Goal: Task Accomplishment & Management: Complete application form

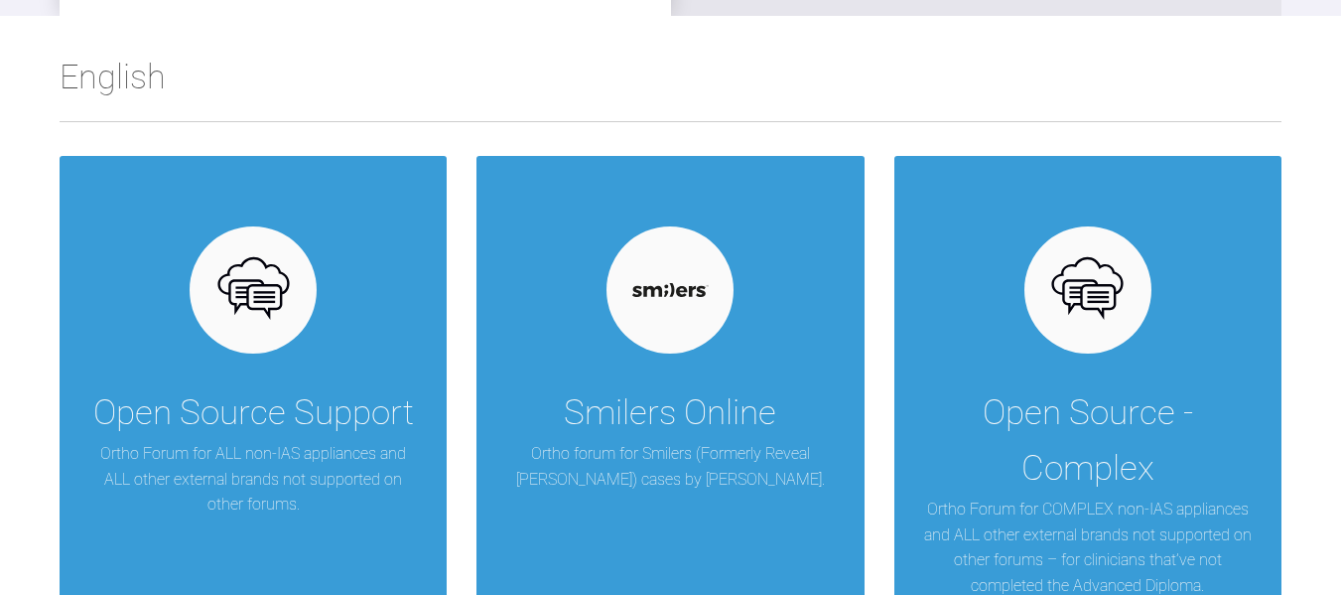
scroll to position [397, 0]
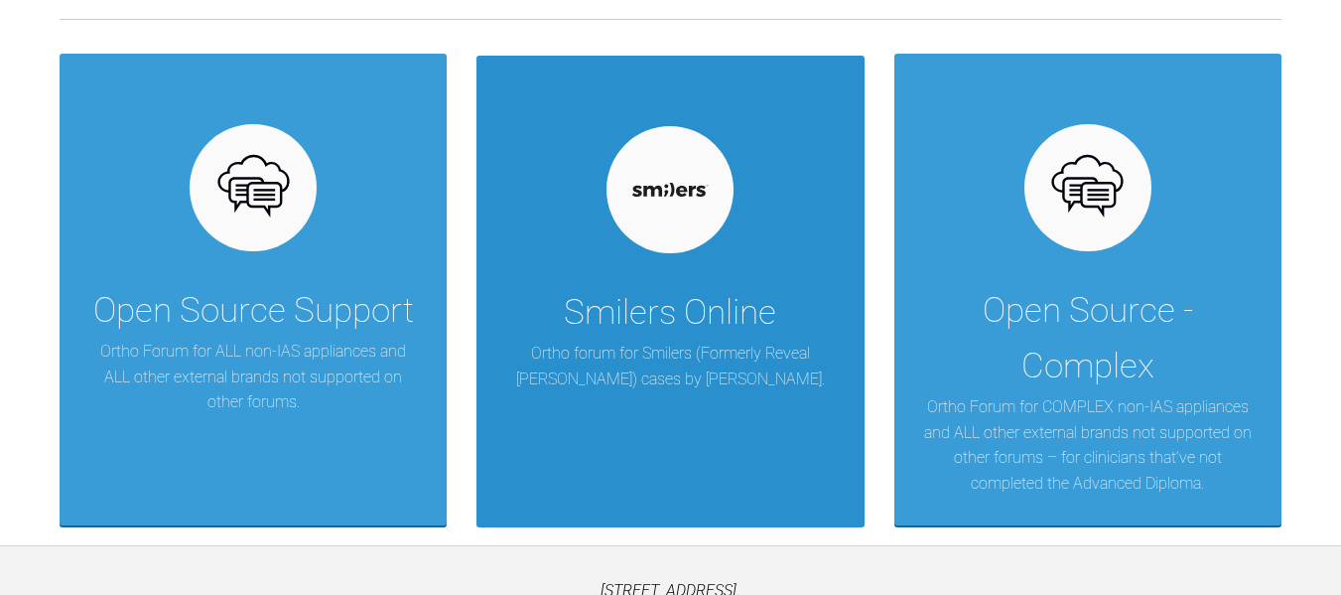
click at [689, 345] on p "Ortho forum for Smilers (Formerly Reveal Aligner) cases by Henry Schein." at bounding box center [670, 366] width 328 height 51
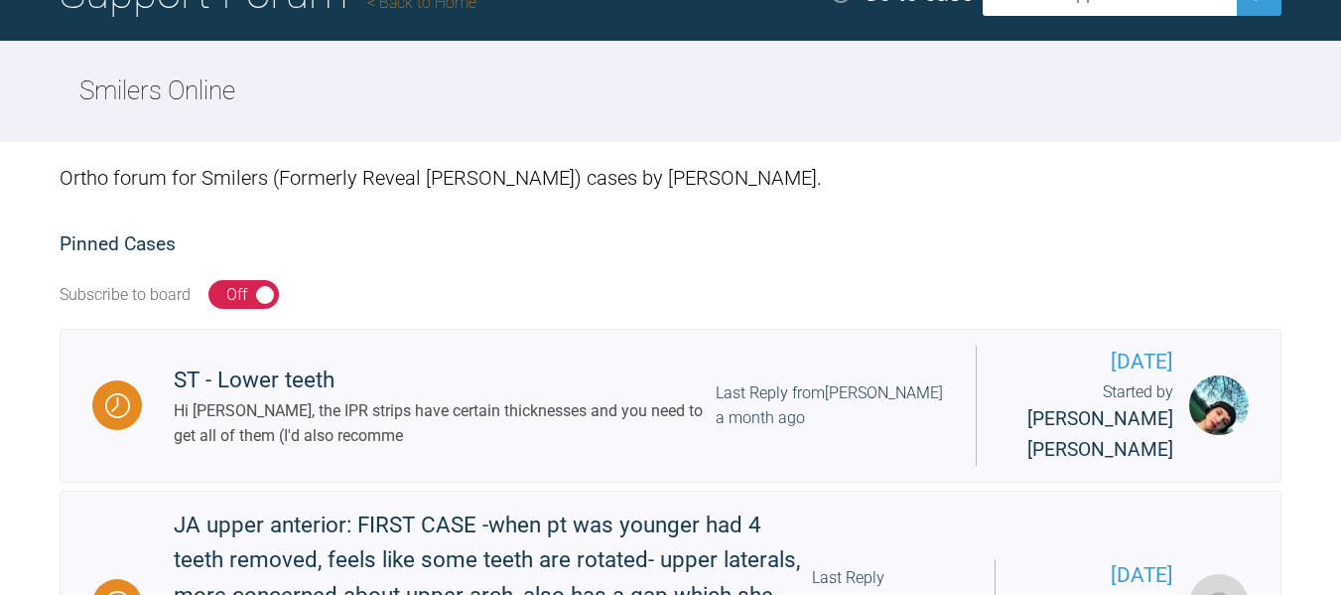
scroll to position [185, 0]
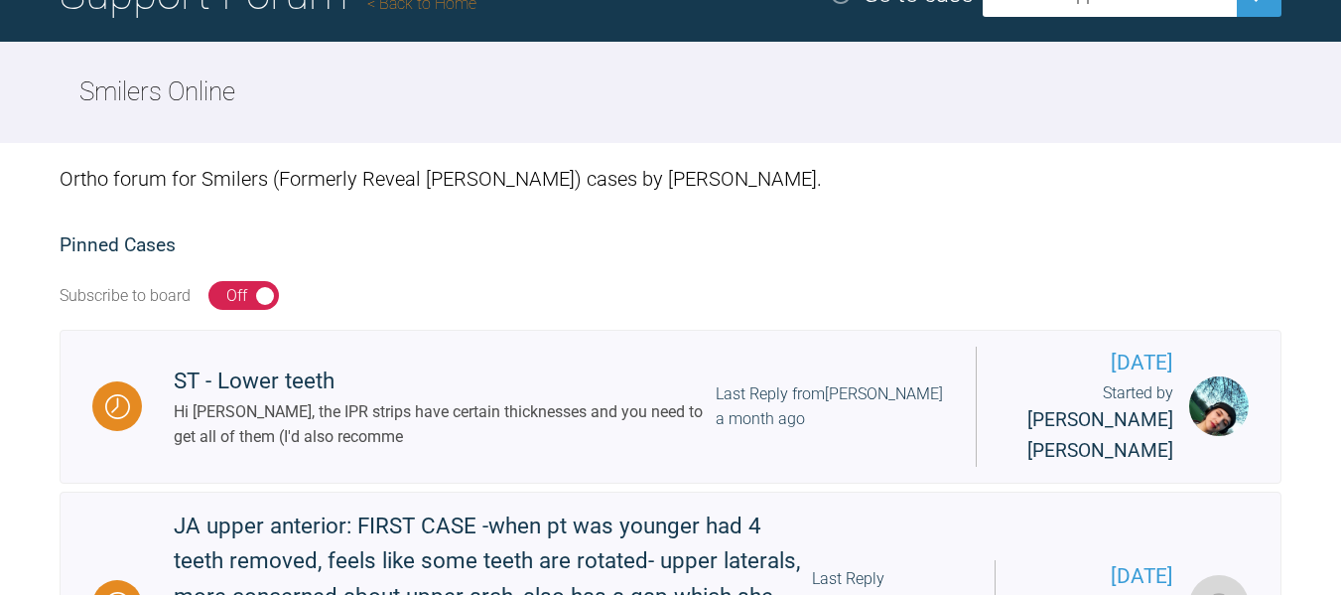
click at [254, 298] on div "On Off" at bounding box center [243, 296] width 70 height 30
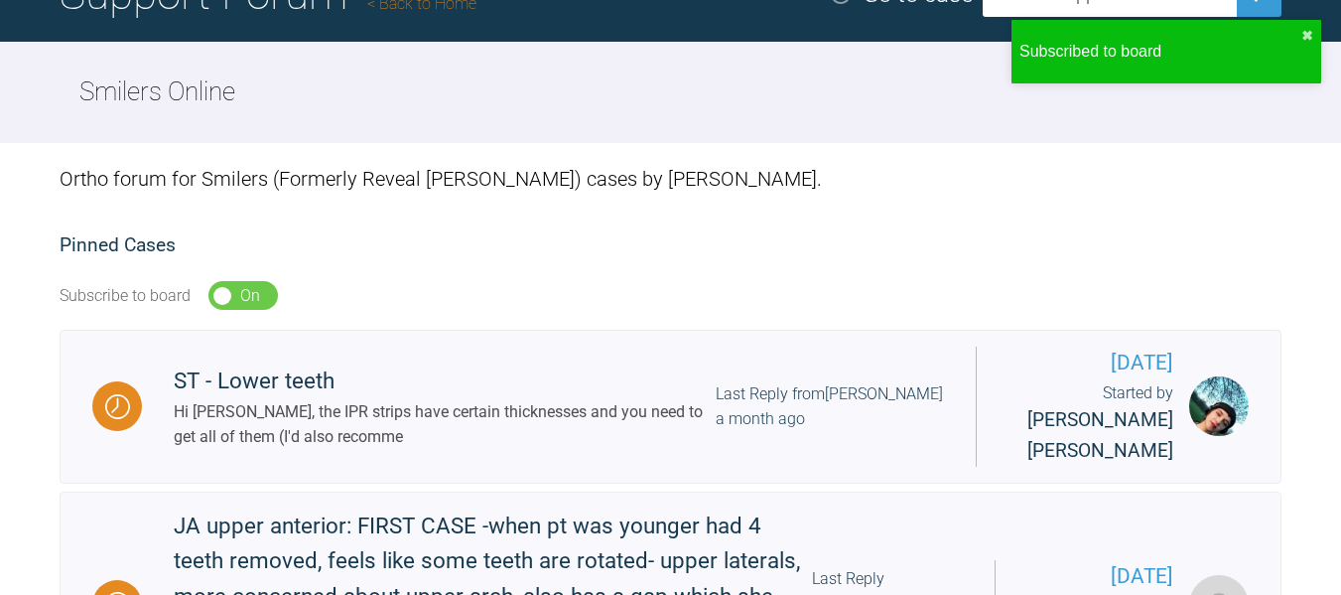
scroll to position [0, 0]
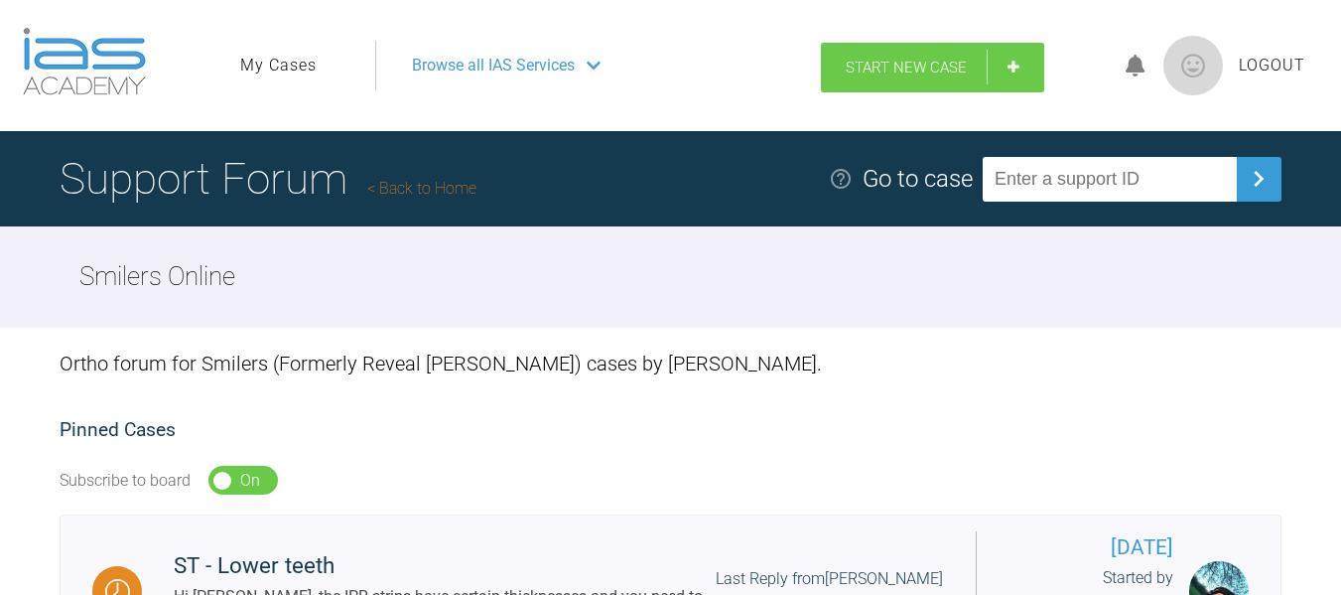
click at [940, 76] on link "Start New Case" at bounding box center [932, 68] width 223 height 50
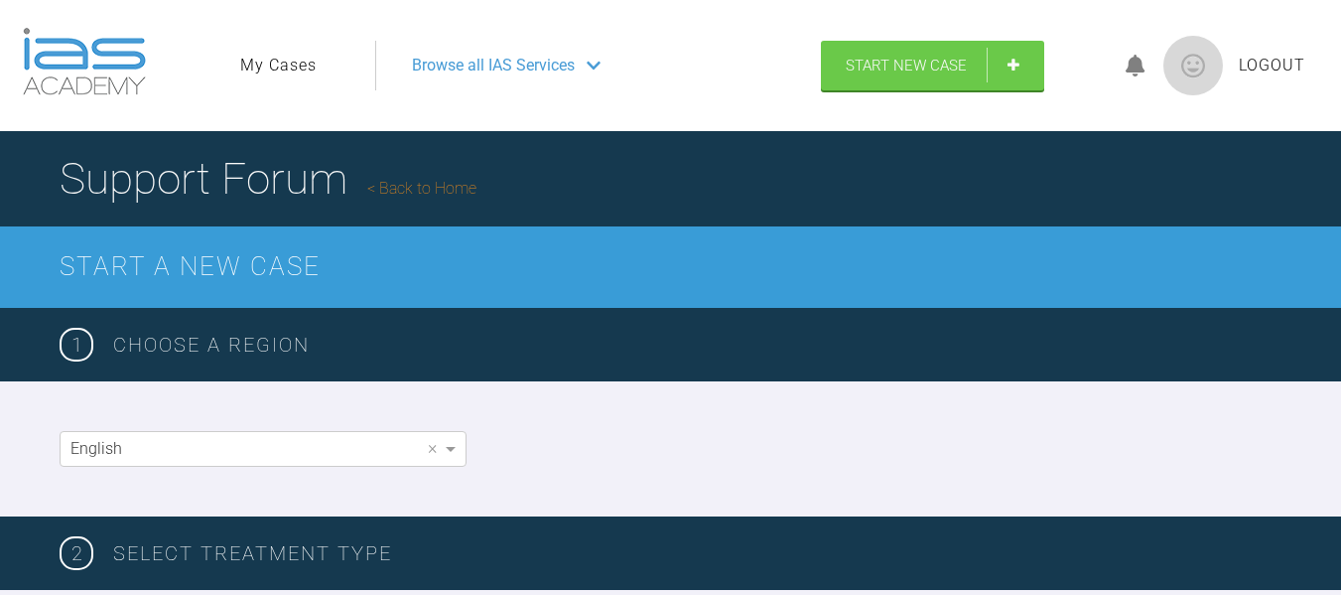
scroll to position [99, 0]
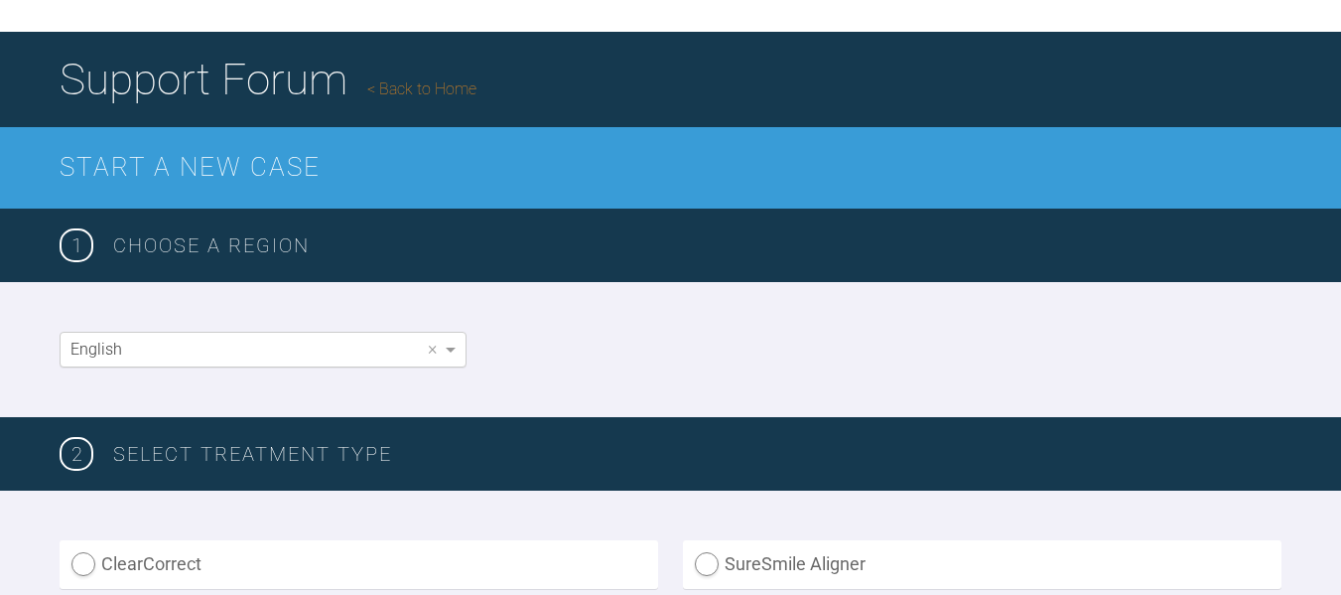
click at [369, 354] on div "English" at bounding box center [263, 350] width 405 height 34
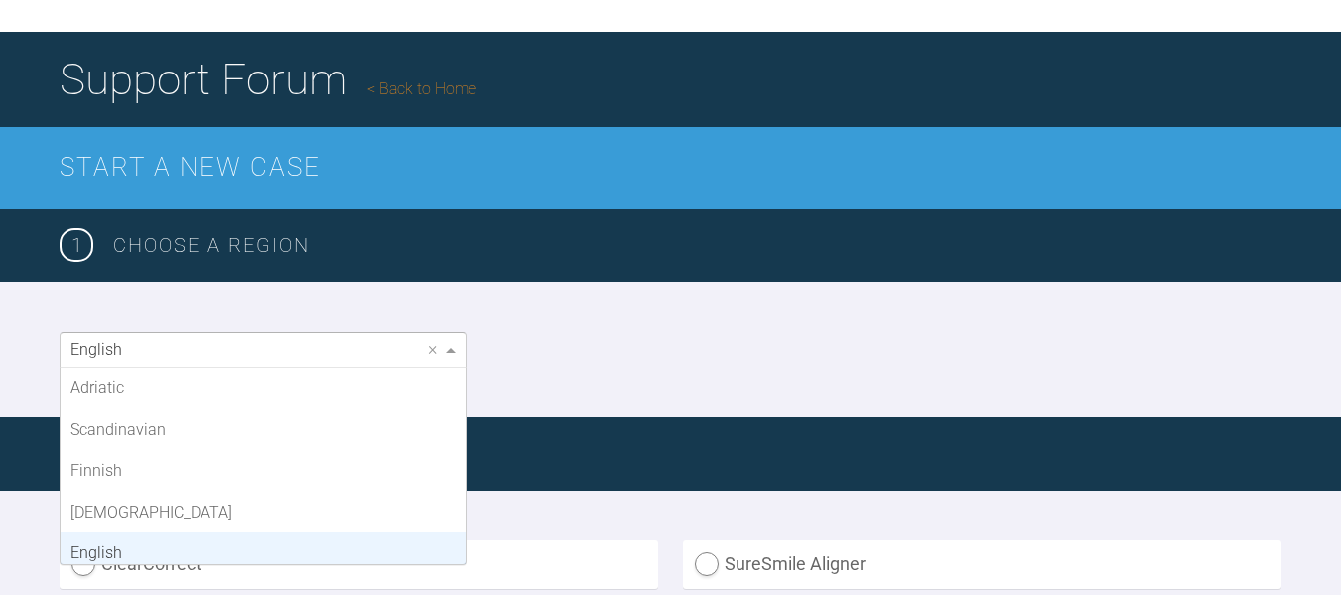
scroll to position [165, 0]
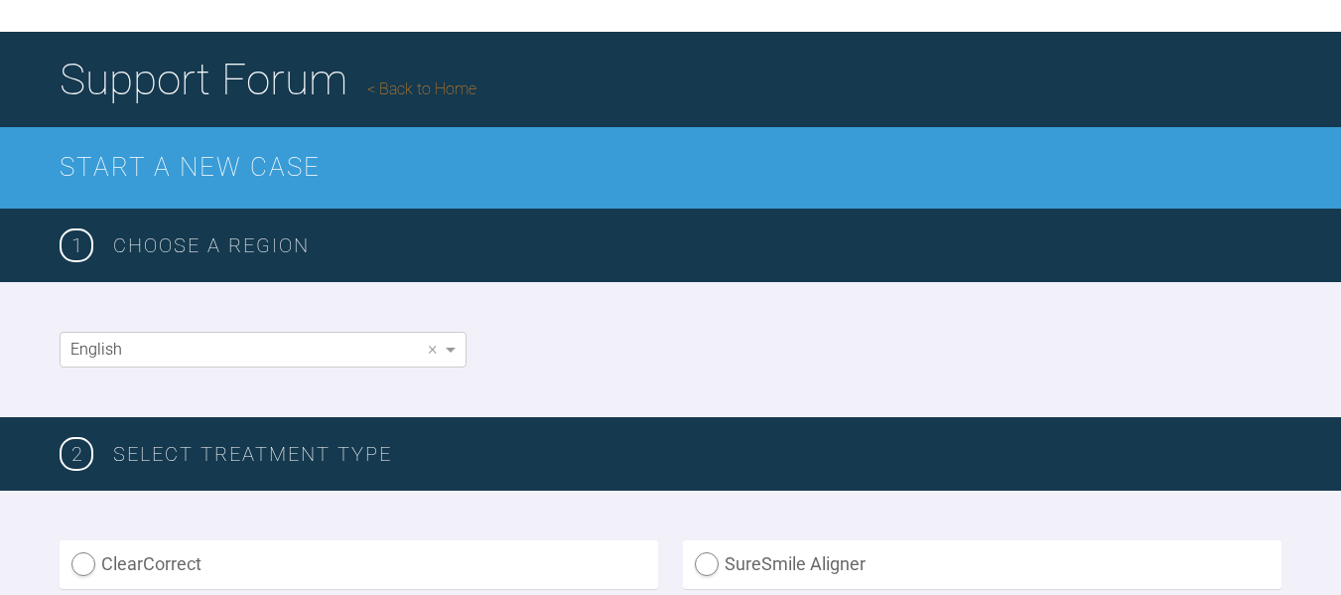
click at [681, 348] on div "English ×" at bounding box center [670, 349] width 1341 height 135
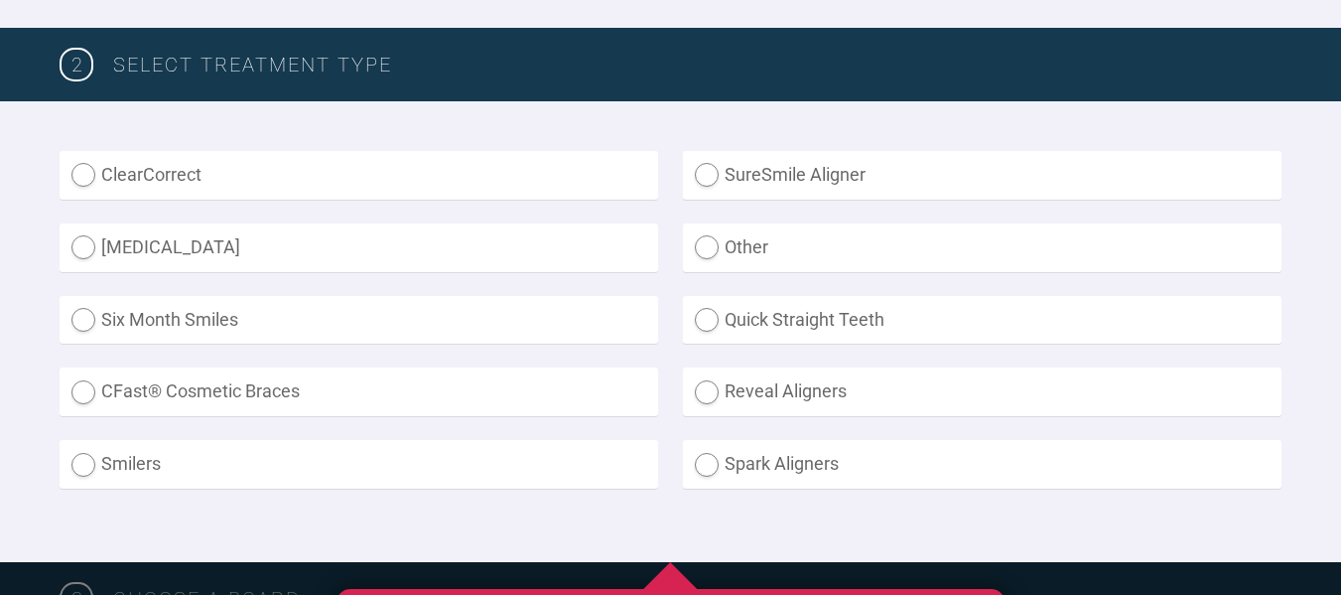
scroll to position [496, 0]
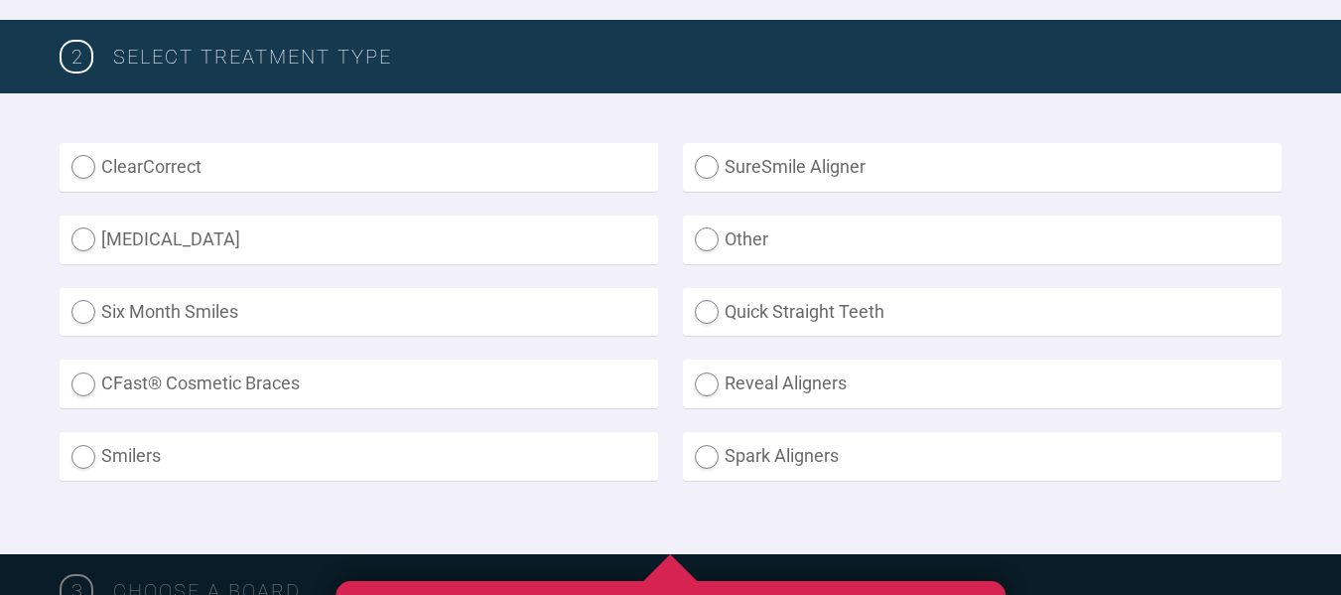
click at [274, 455] on label "Smilers" at bounding box center [359, 456] width 599 height 49
radio input "true"
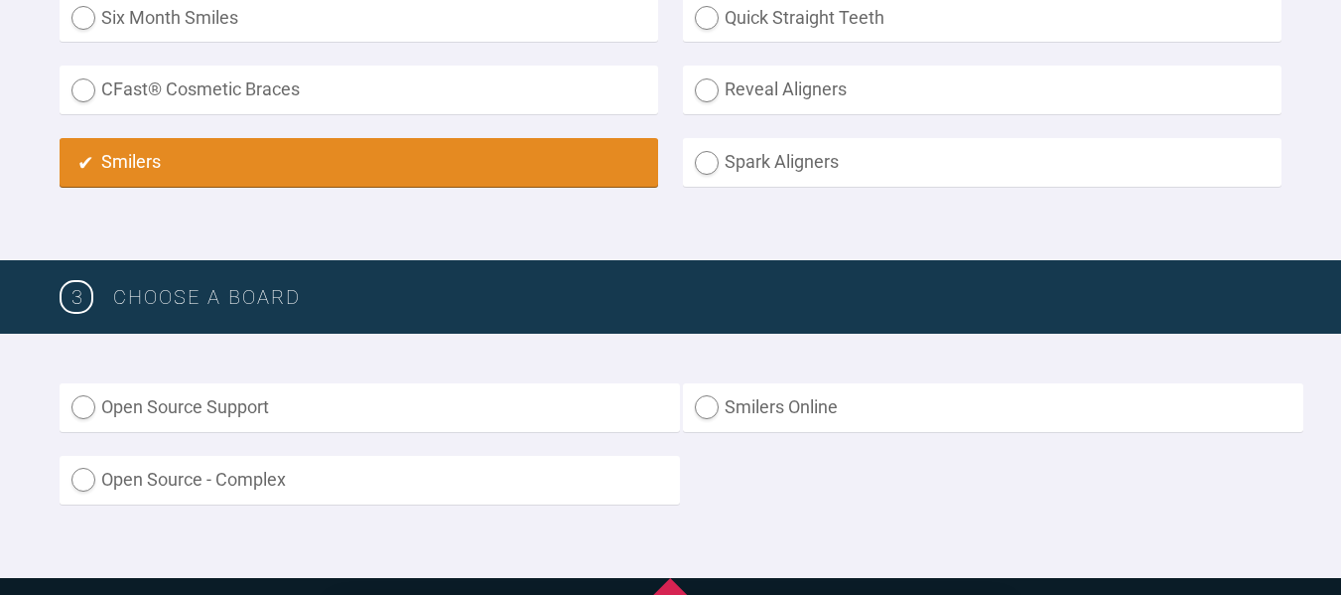
scroll to position [794, 0]
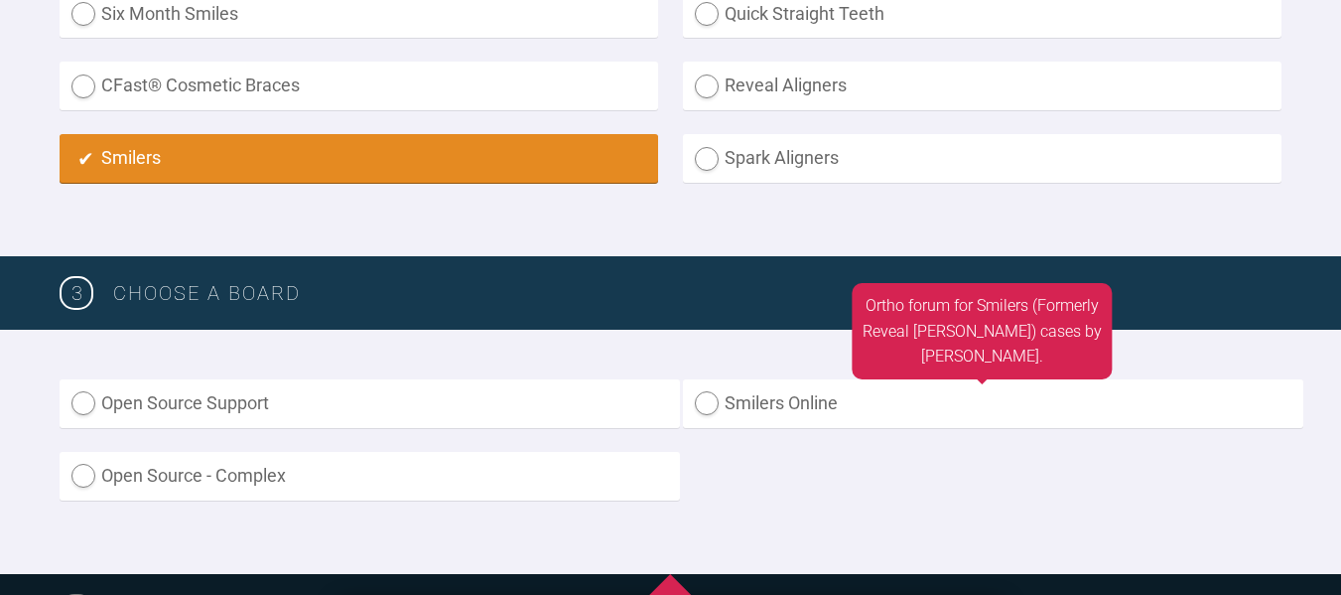
click at [883, 427] on label "Smilers Online" at bounding box center [993, 403] width 620 height 49
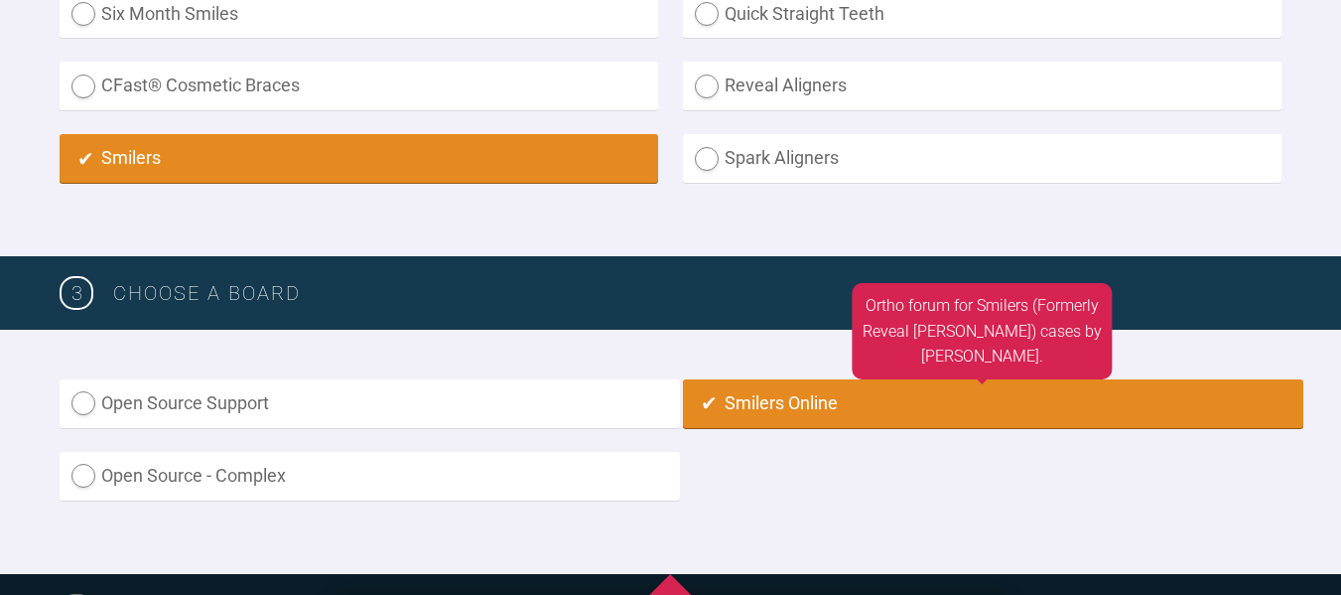
radio input "true"
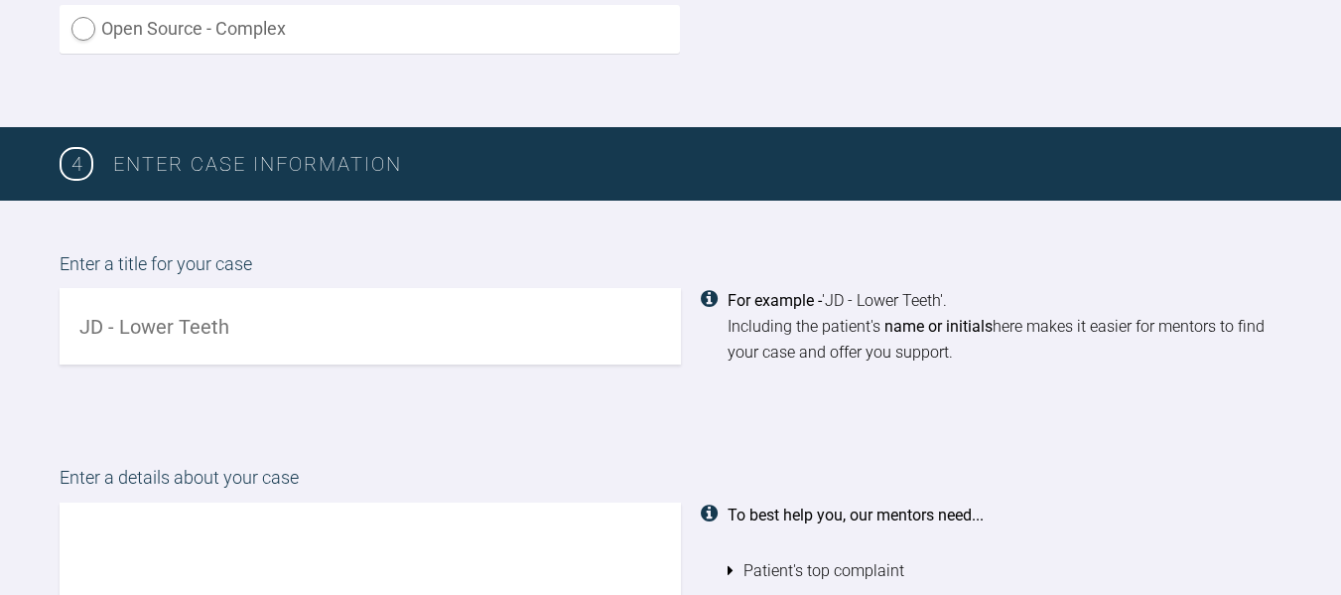
scroll to position [1276, 0]
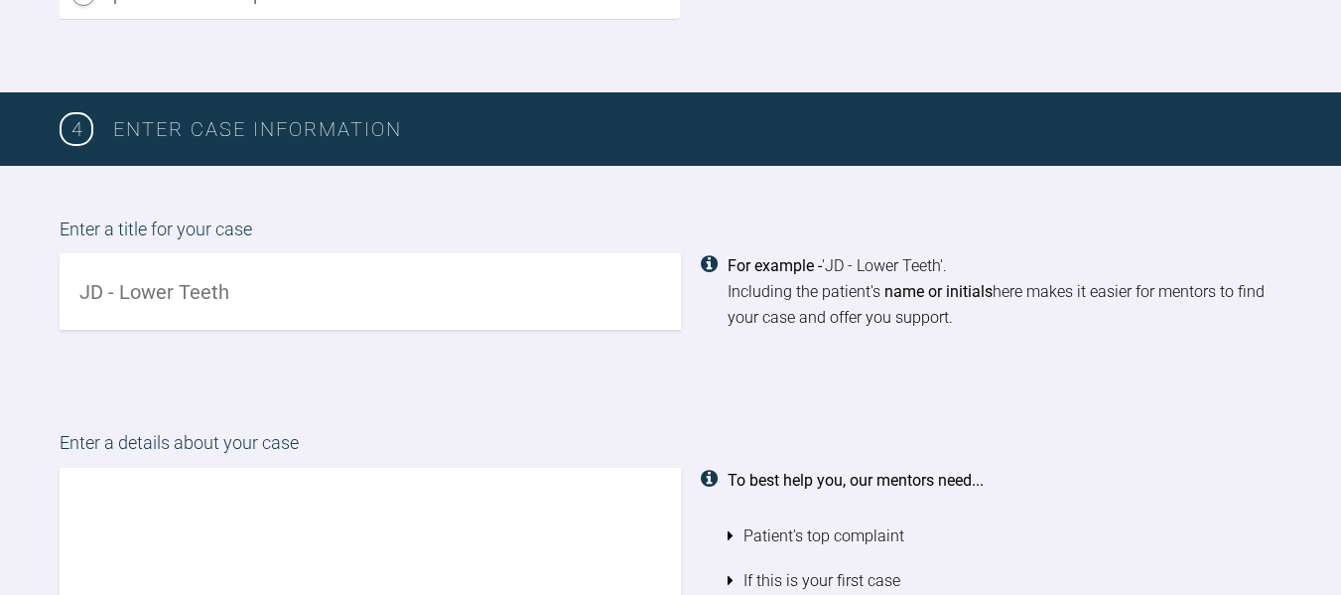
click at [252, 279] on input "text" at bounding box center [370, 291] width 621 height 76
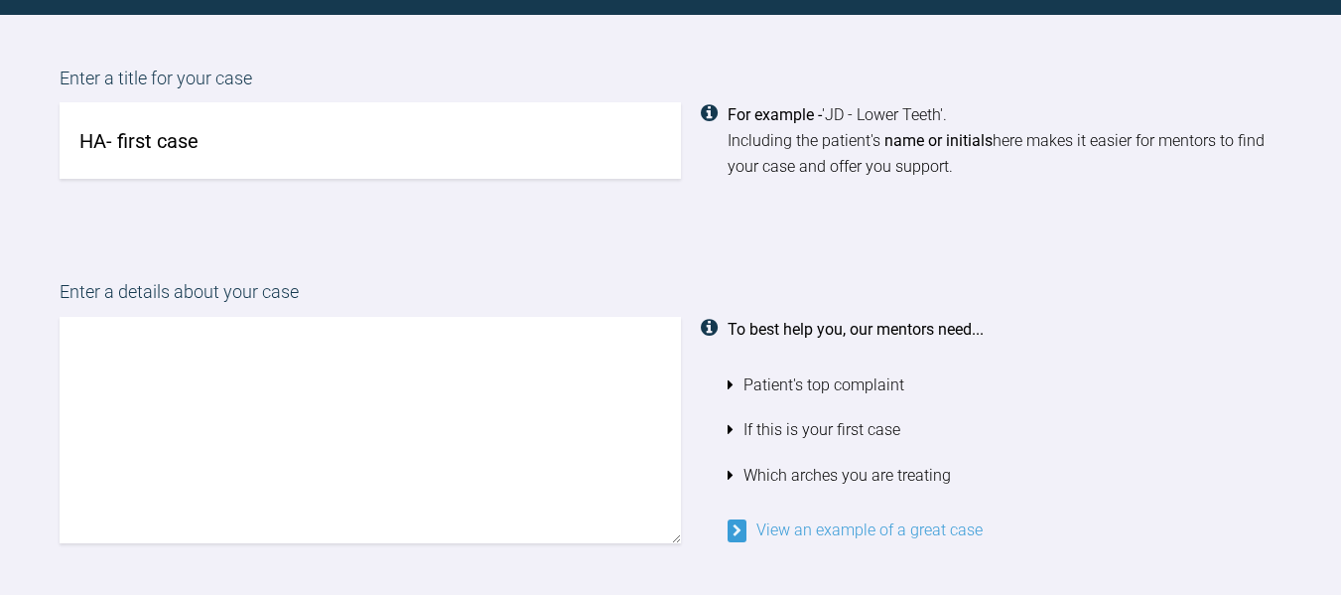
scroll to position [1474, 0]
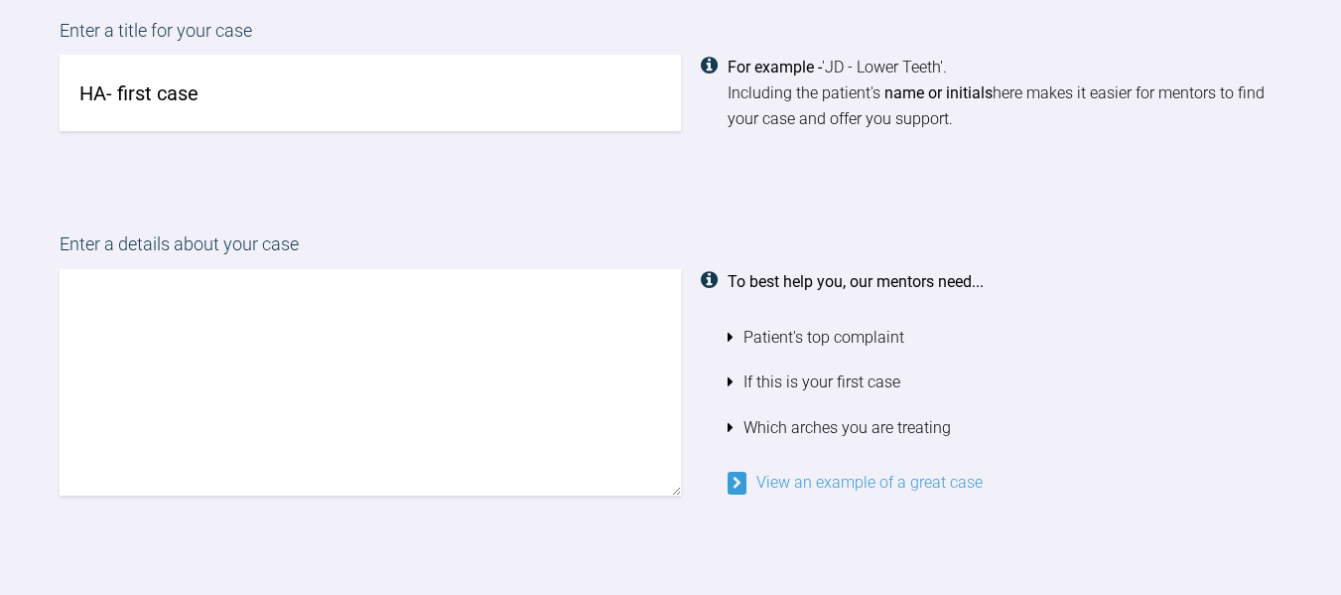
type input "HA- first case"
click at [252, 313] on textarea at bounding box center [370, 382] width 621 height 226
type textarea "p"
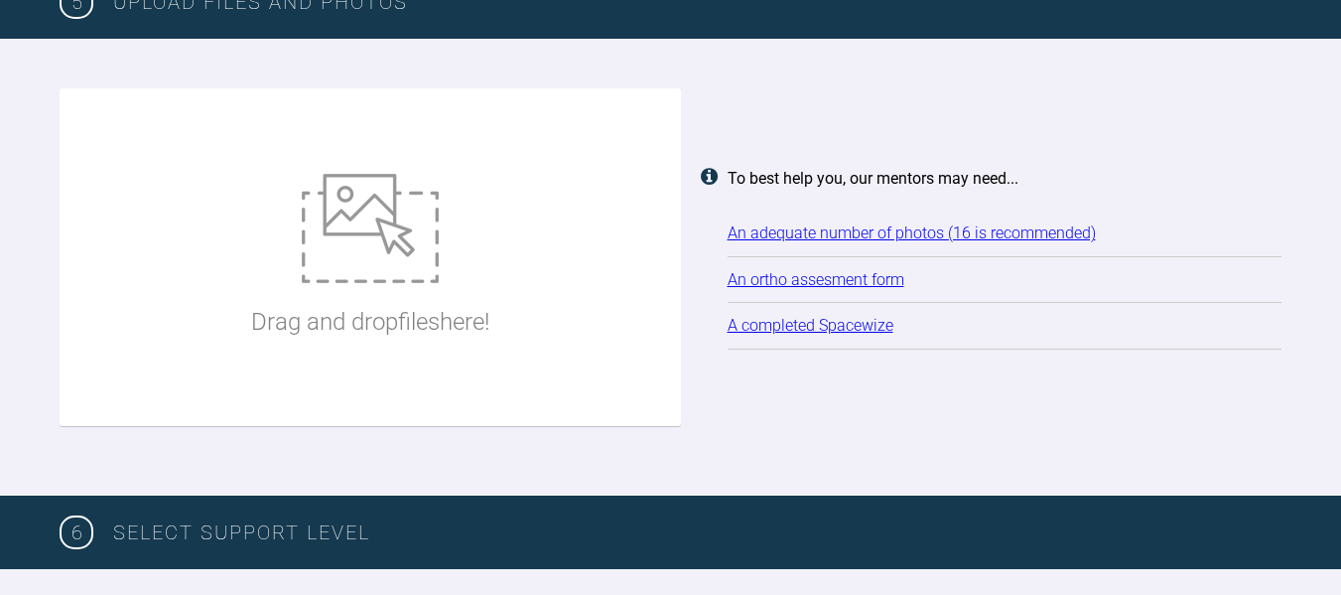
scroll to position [2467, 0]
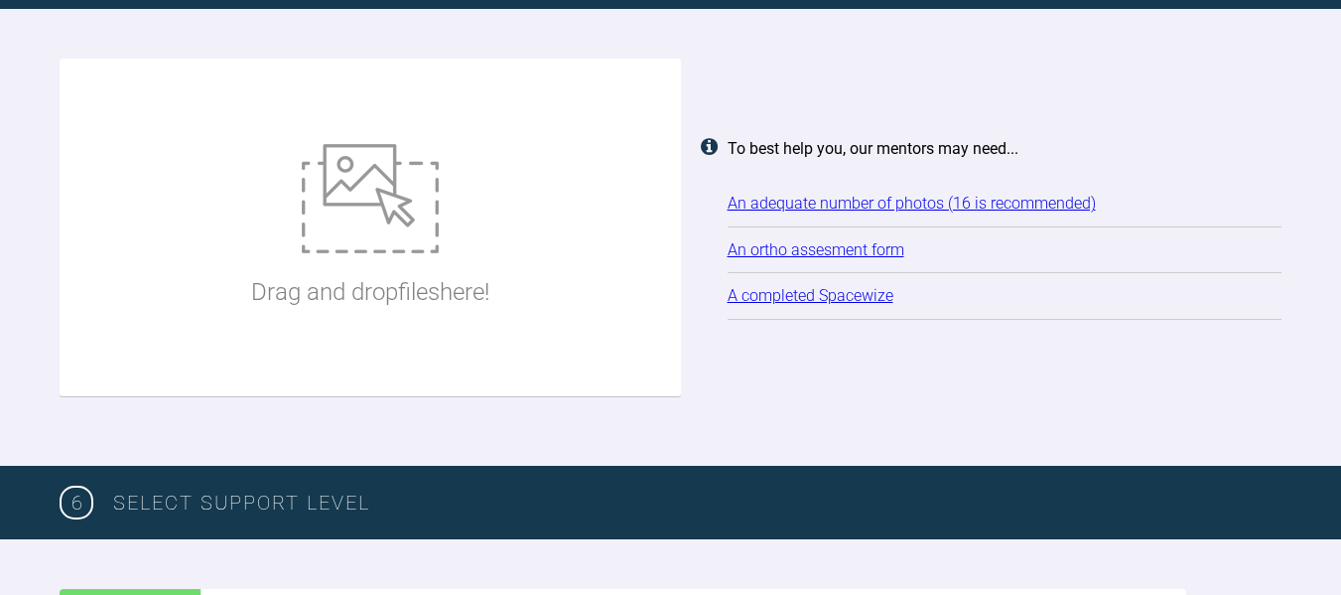
type textarea "Pt wants to straighten lower teeth, mild crowding. First case Treat both arches"
click at [325, 280] on p "Drag and drop files here!" at bounding box center [370, 292] width 238 height 38
click at [382, 259] on div "Drag and drop files here!" at bounding box center [370, 227] width 238 height 298
type input "C:\fakepath\R4PIC_ID00004028.JPG"
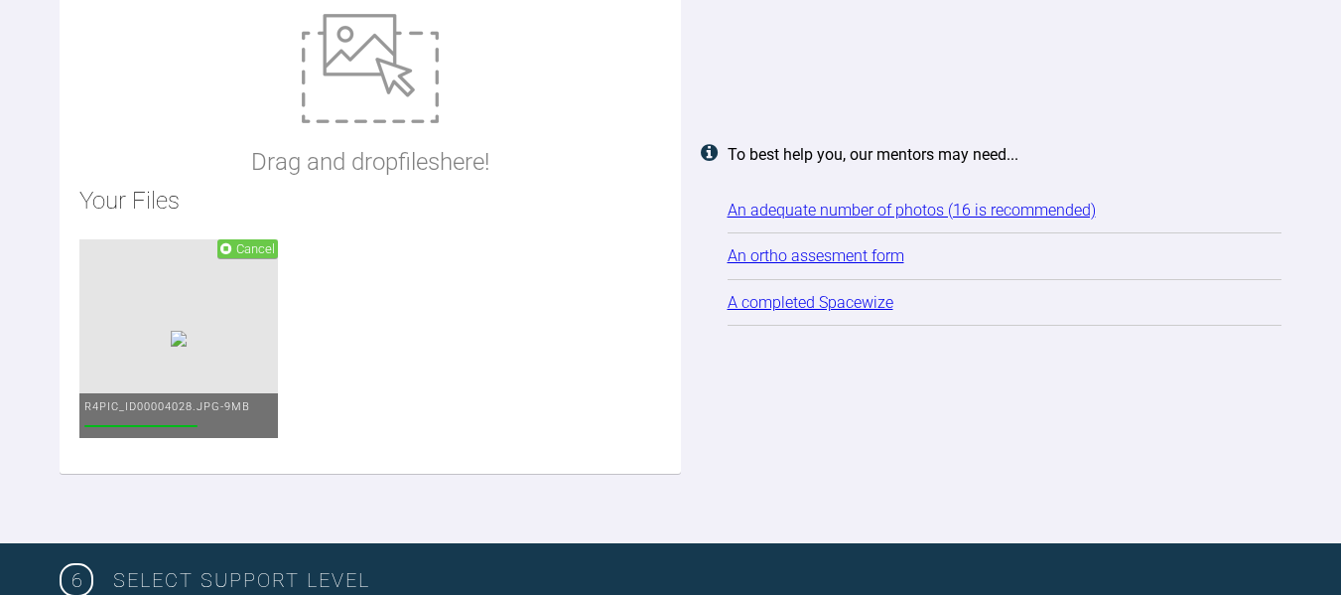
scroll to position [2566, 0]
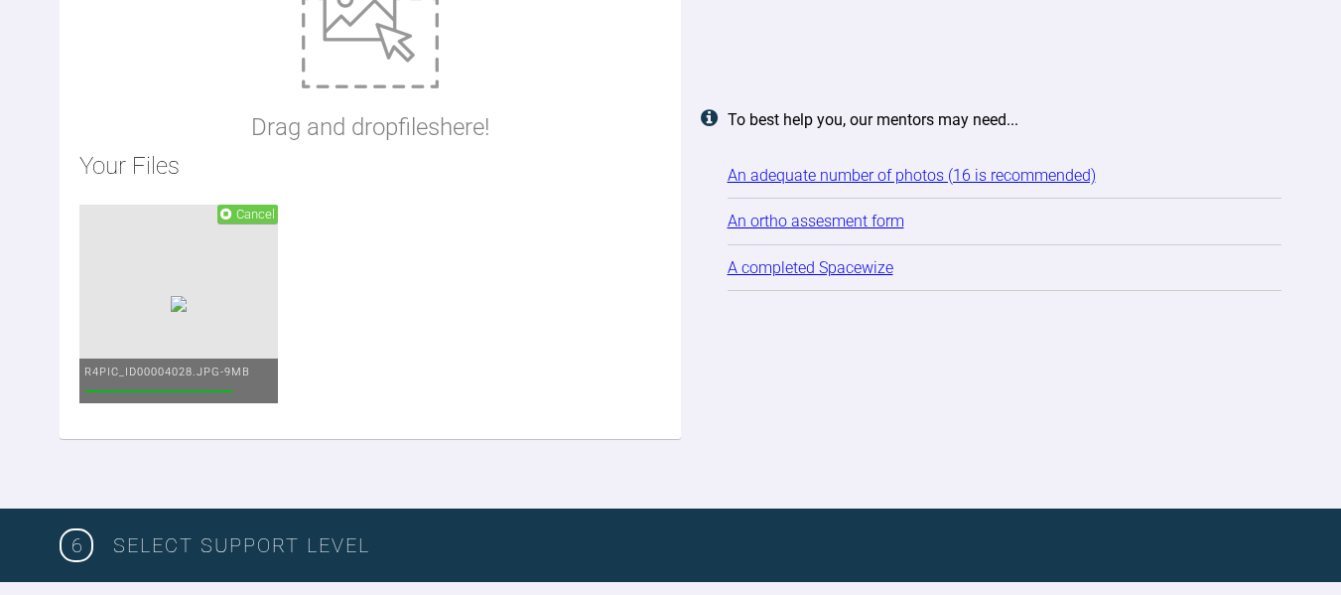
click at [446, 117] on p "Drag and drop files here!" at bounding box center [370, 127] width 238 height 38
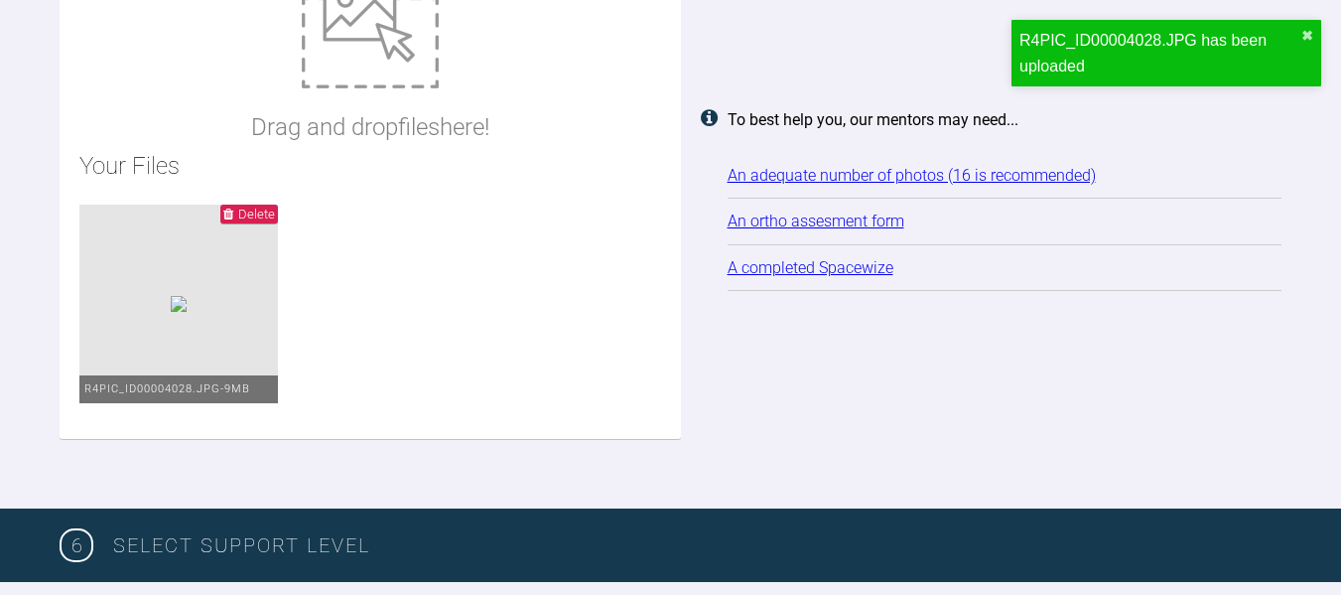
type input "C:\fakepath\R4PIC_ID00004029.JPG"
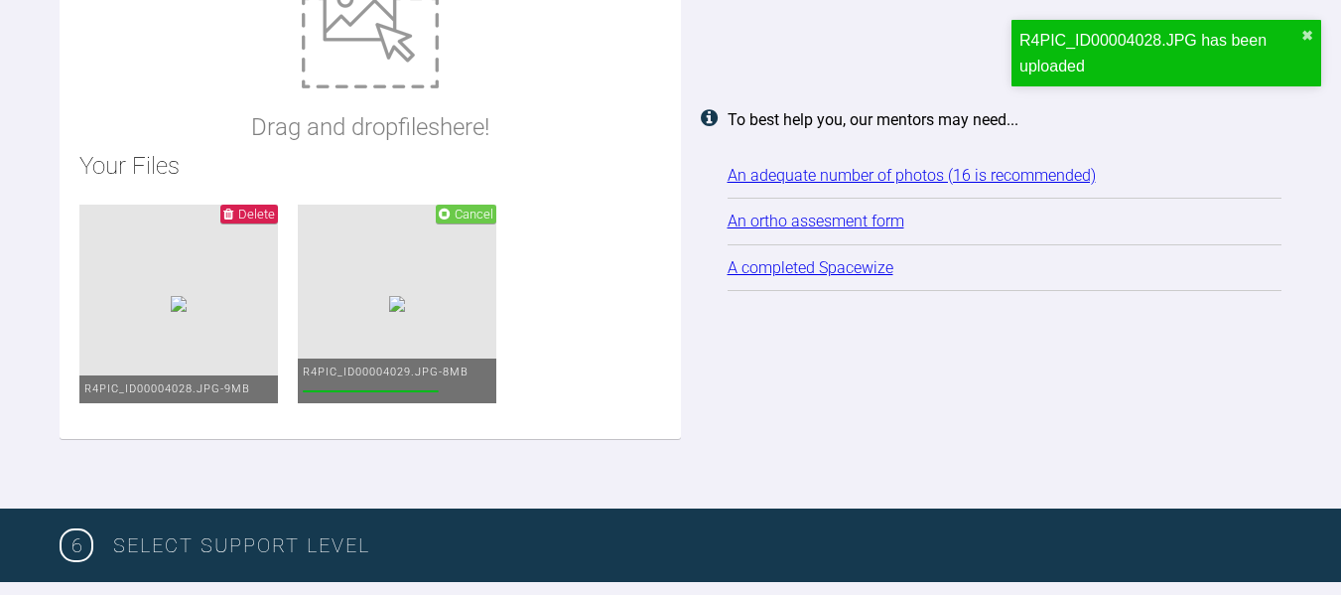
click at [415, 131] on p "Drag and drop files here!" at bounding box center [370, 127] width 238 height 38
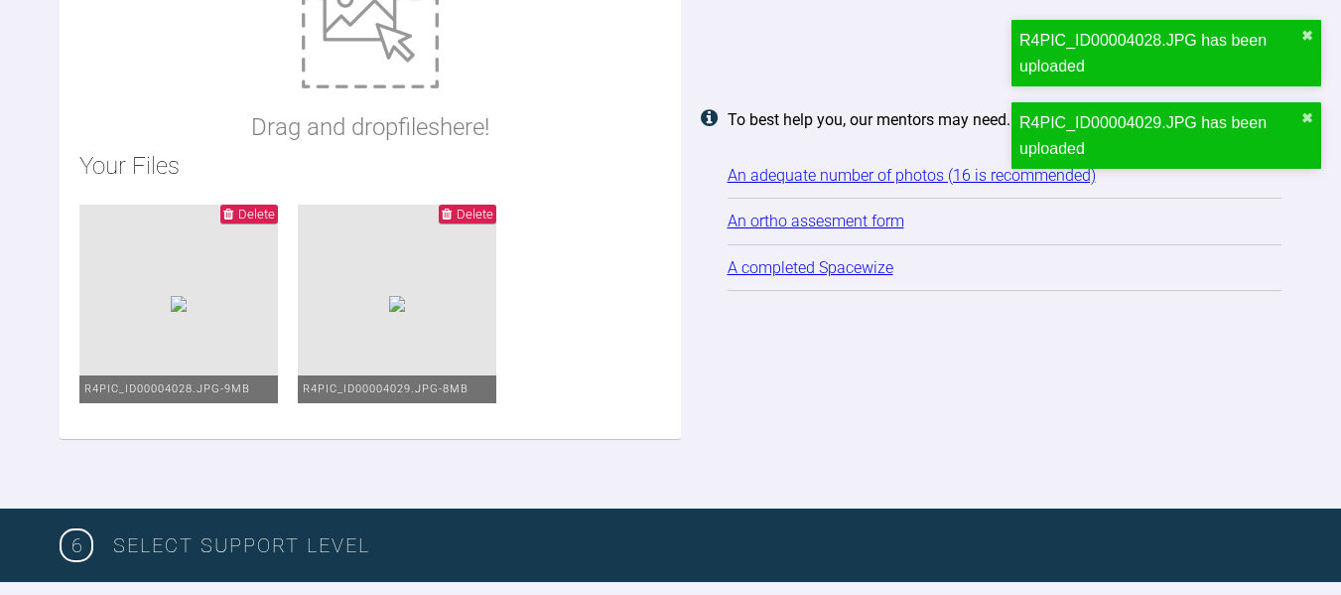
type input "C:\fakepath\R4PIC_ID00004030.JPG"
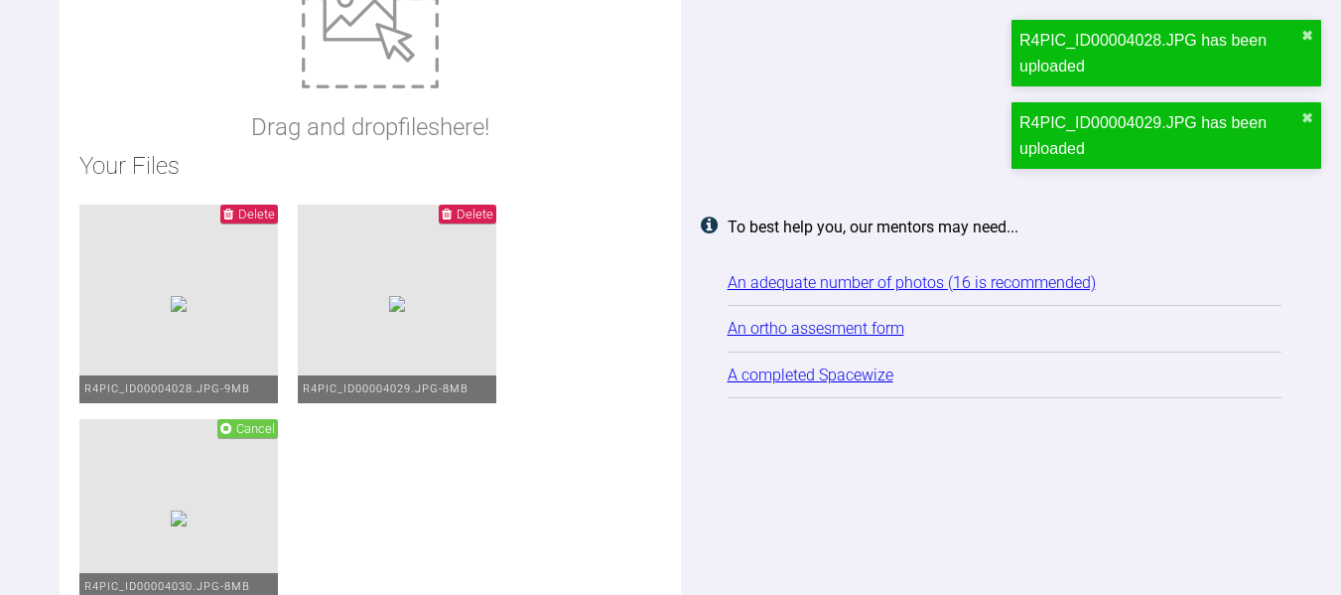
click at [410, 133] on p "Drag and drop files here!" at bounding box center [370, 127] width 238 height 38
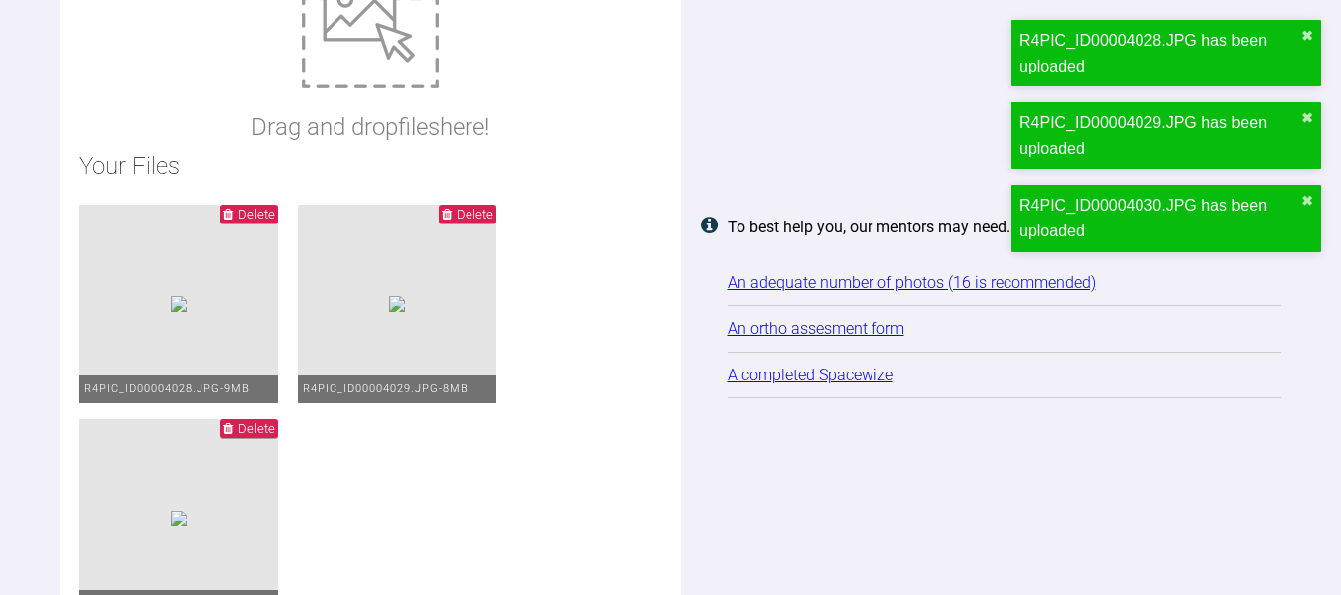
type input "C:\fakepath\R4PIC_ID00004031.JPG"
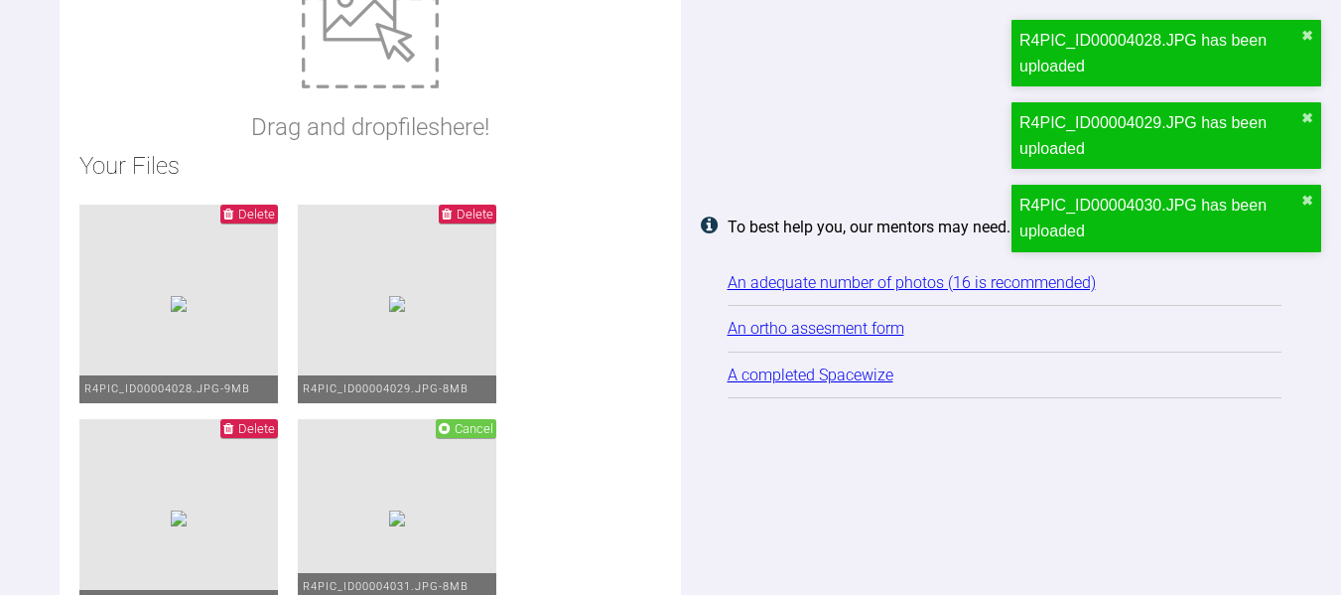
click at [424, 130] on p "Drag and drop files here!" at bounding box center [370, 127] width 238 height 38
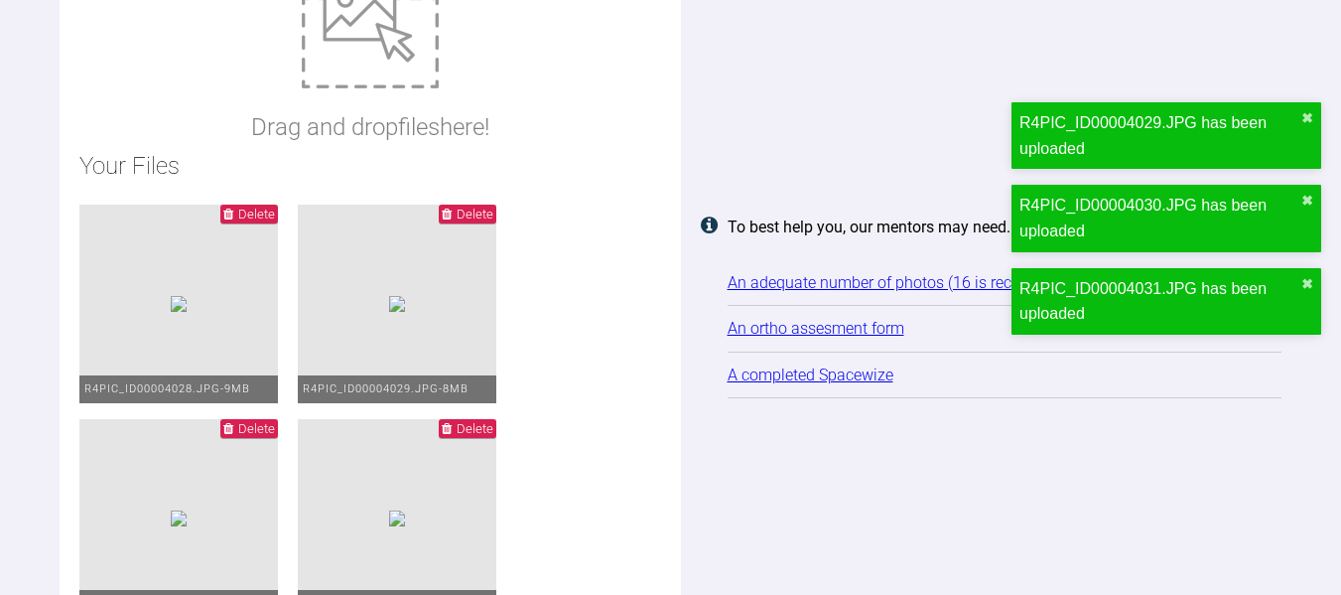
type input "C:\fakepath\R4PIC_ID00004032.JPG"
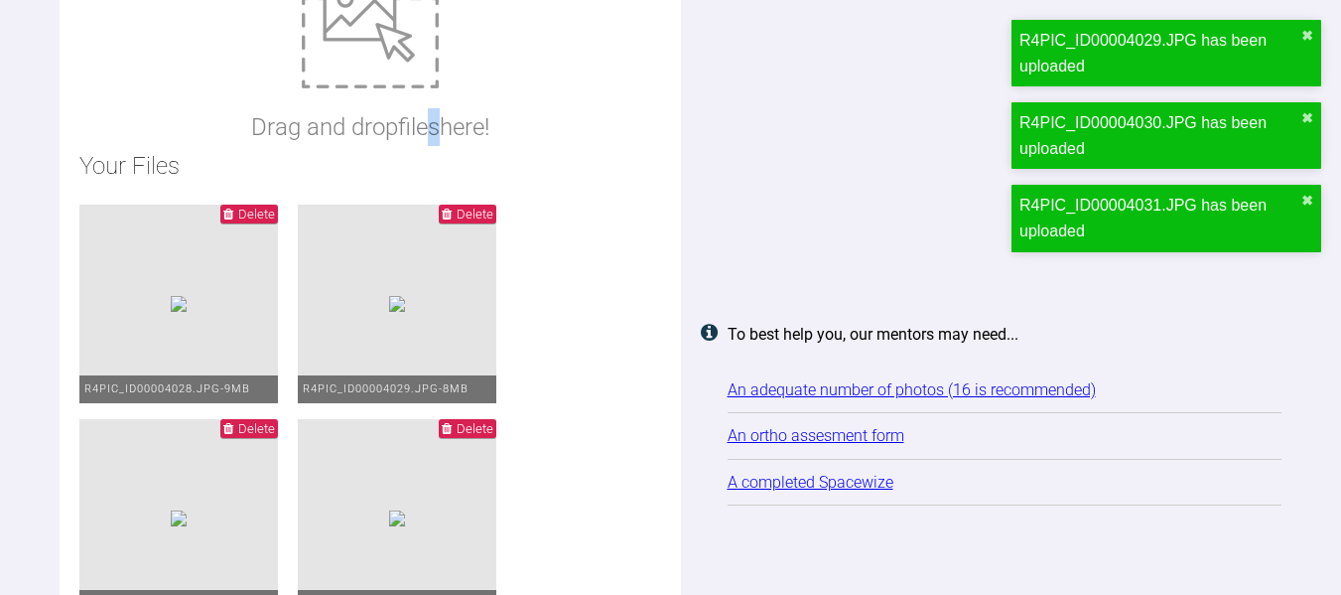
click at [434, 136] on p "Drag and drop files here!" at bounding box center [370, 127] width 238 height 38
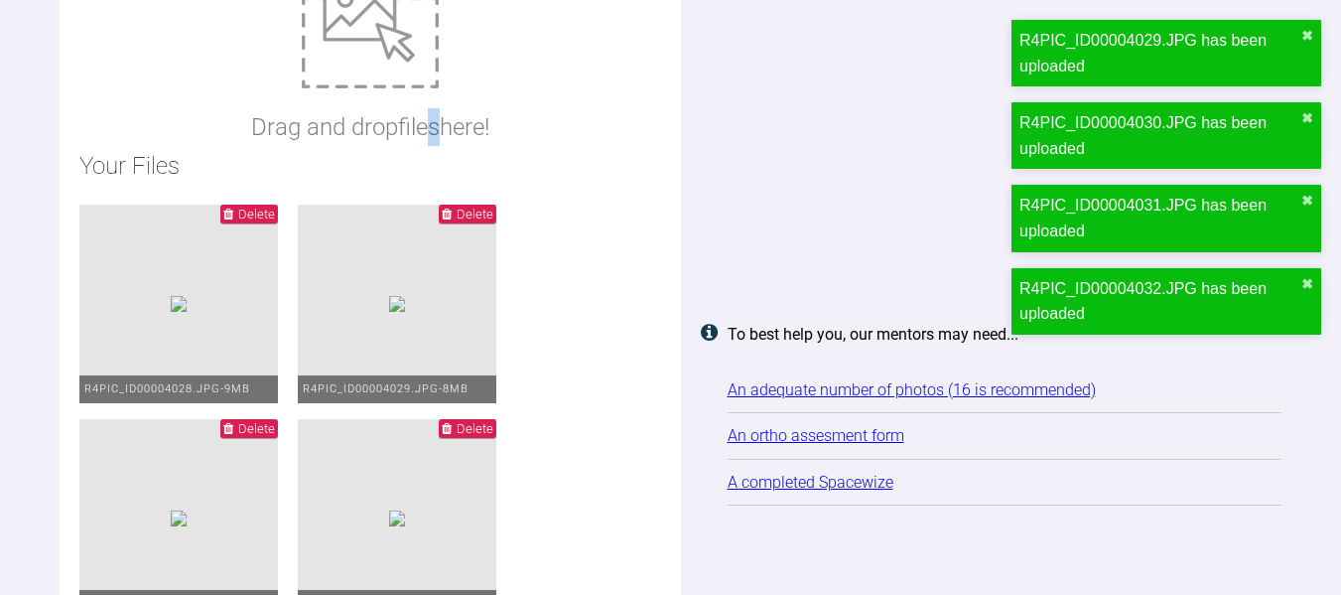
type input "C:\fakepath\R4PIC_ID00004033.JPG"
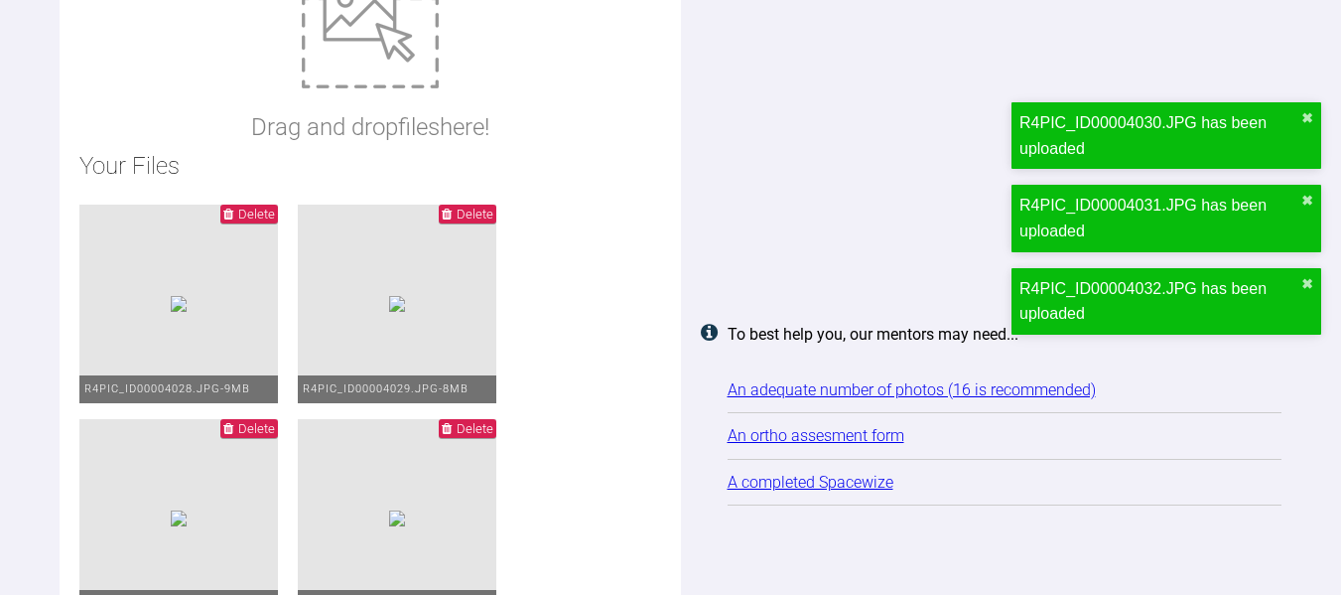
click at [406, 122] on p "Drag and drop files here!" at bounding box center [370, 127] width 238 height 38
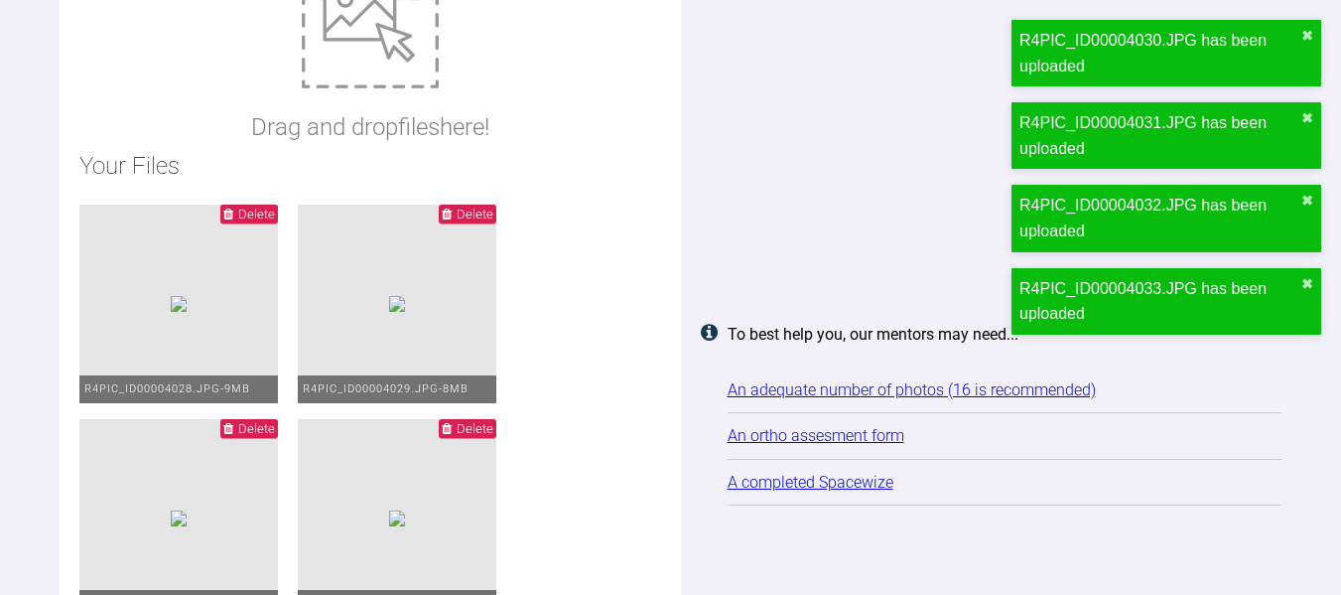
type input "C:\fakepath\R4PIC_ID00004035.JPG"
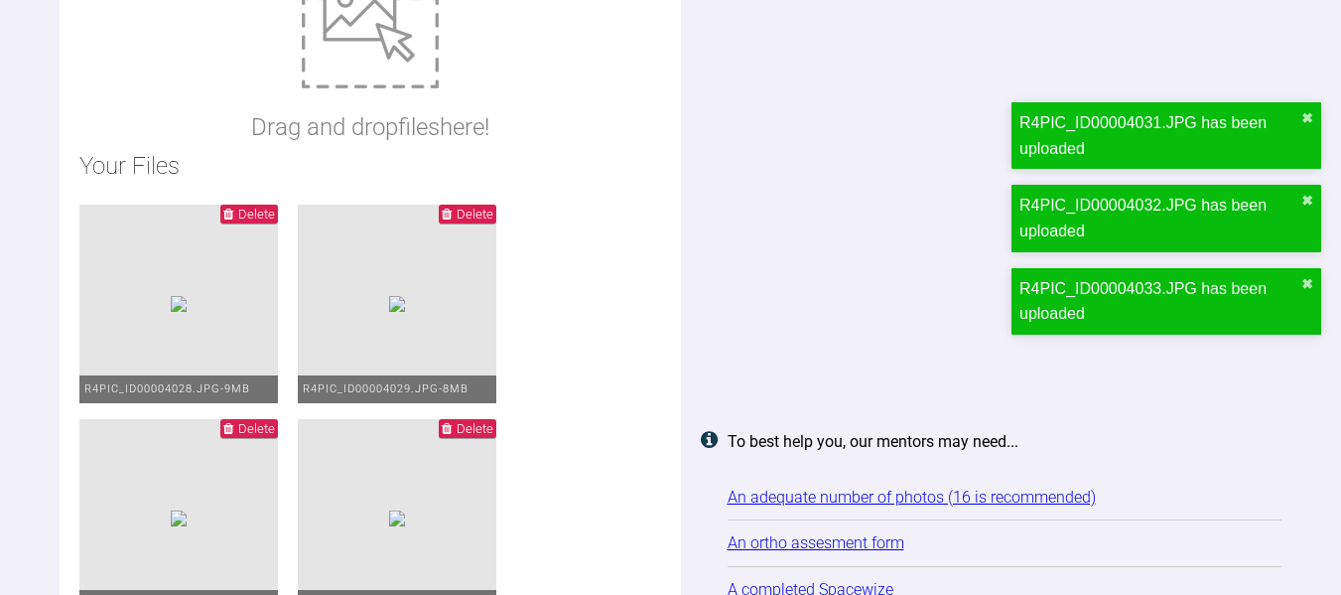
click at [393, 141] on p "Drag and drop files here!" at bounding box center [370, 127] width 238 height 38
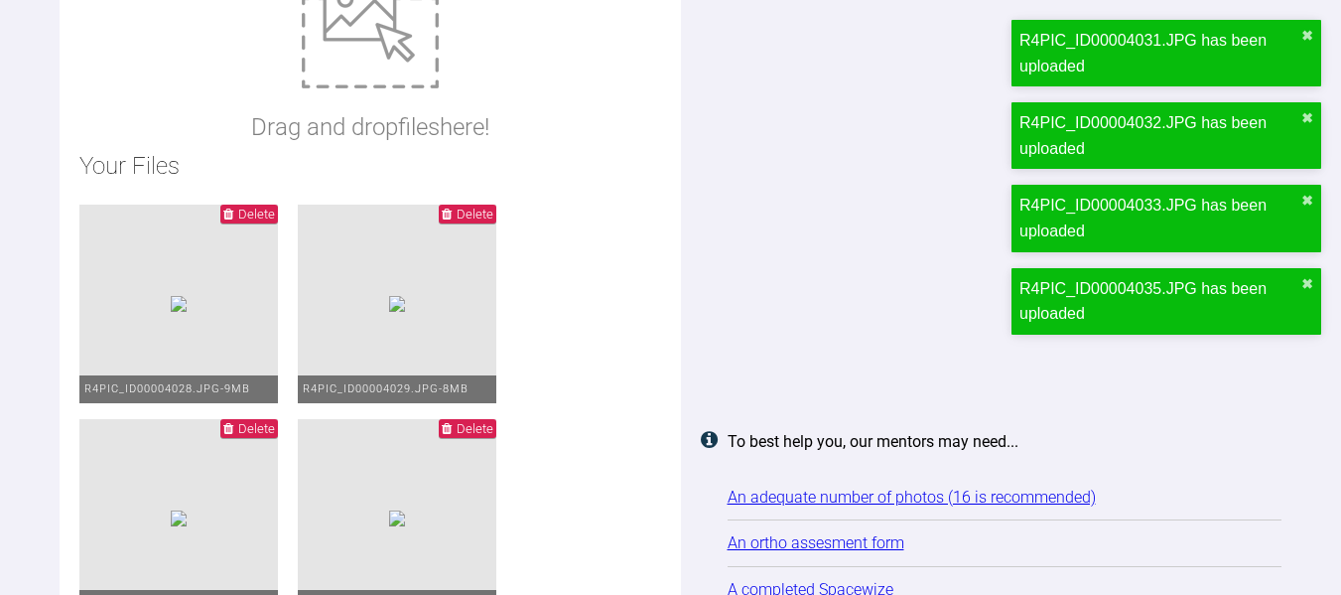
type input "C:\fakepath\R4PIC_ID00004036.JPG"
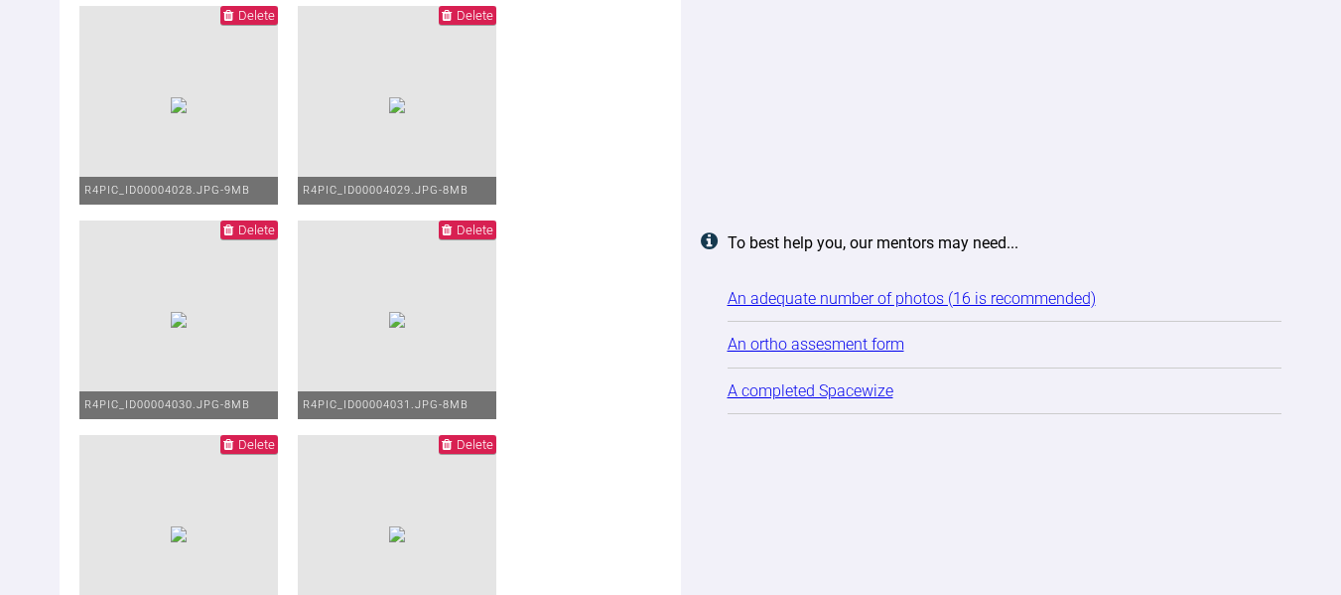
scroll to position [2467, 0]
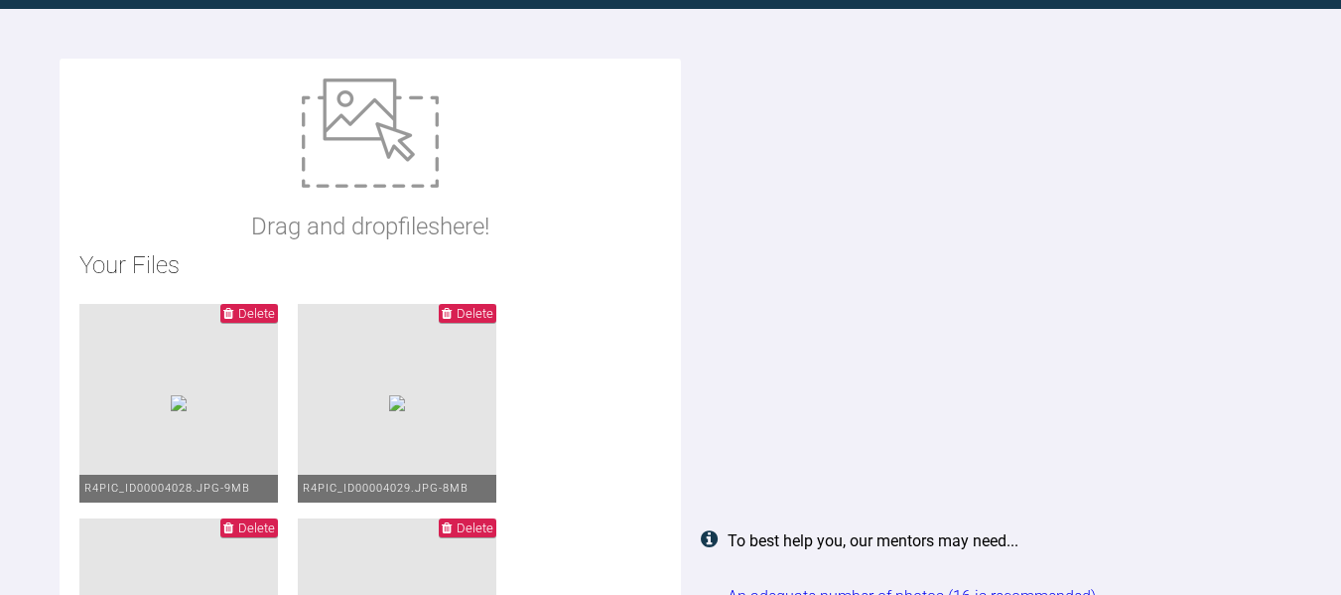
click at [396, 163] on img at bounding box center [370, 132] width 137 height 109
type input "C:\fakepath\IMG_6771.jpeg"
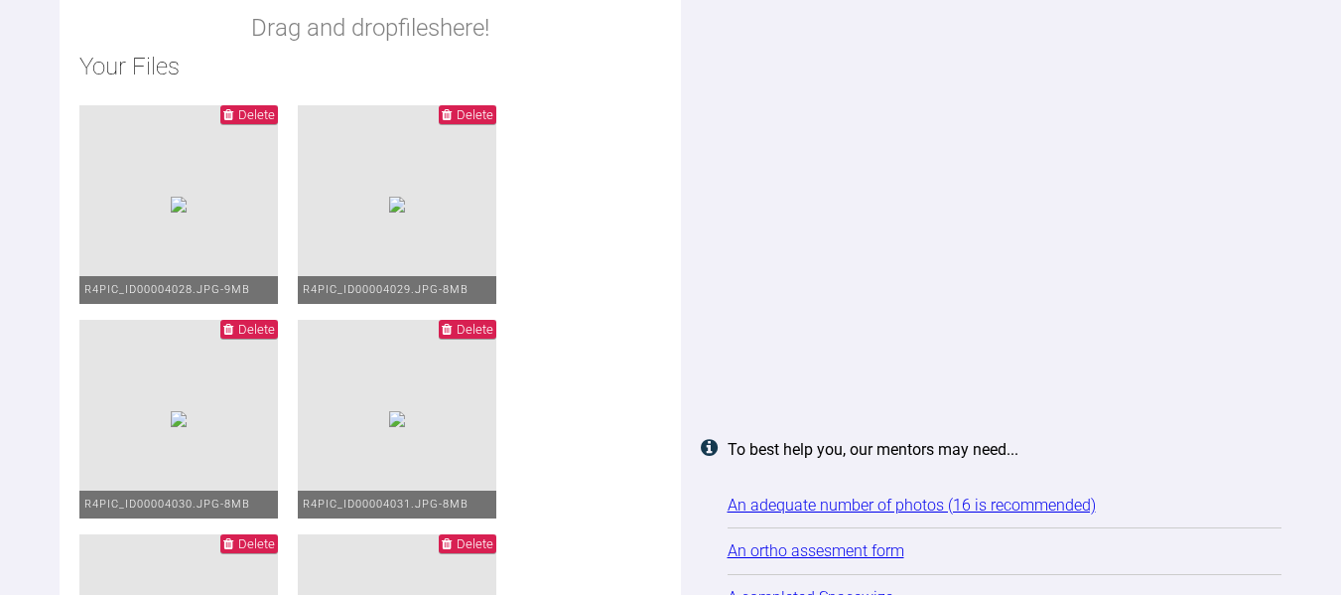
scroll to position [2368, 0]
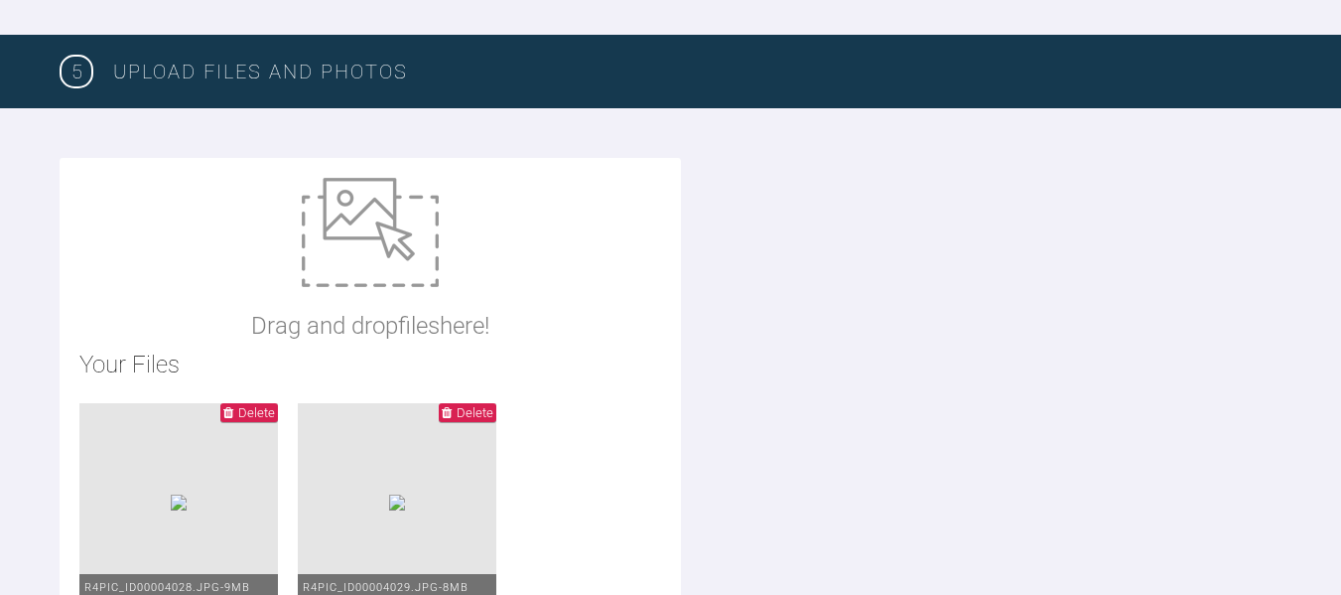
click at [391, 219] on img at bounding box center [370, 232] width 137 height 109
type input "C:\fakepath\IMG_6771.jpeg"
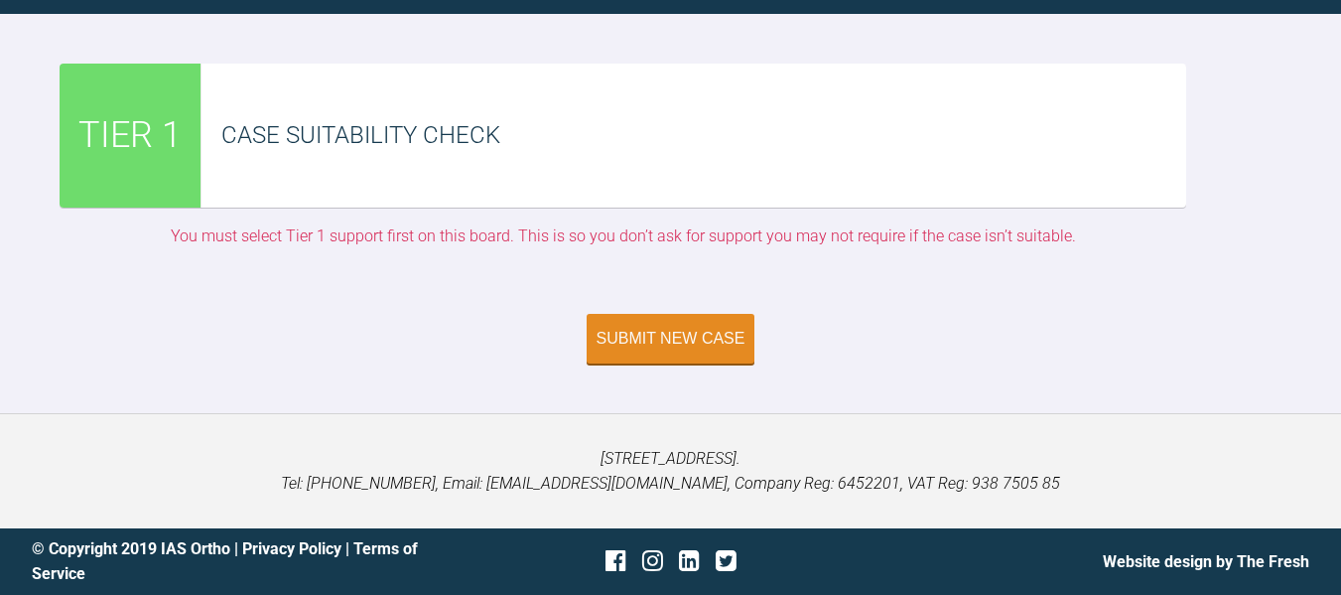
scroll to position [4353, 0]
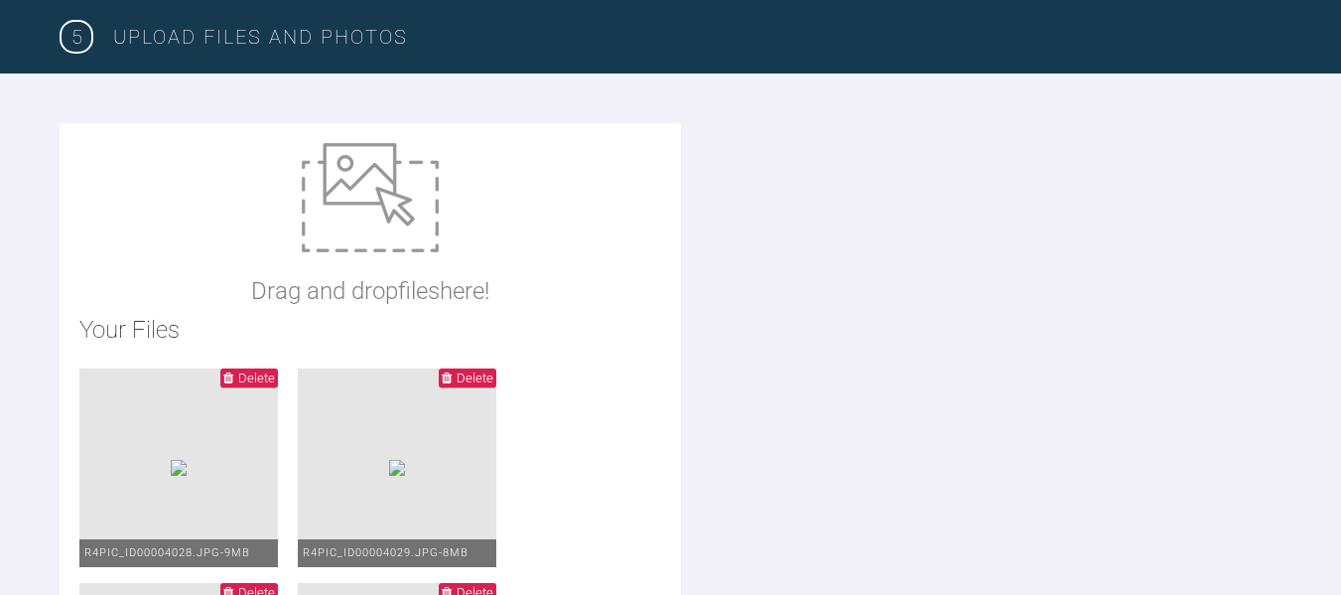
scroll to position [2368, 0]
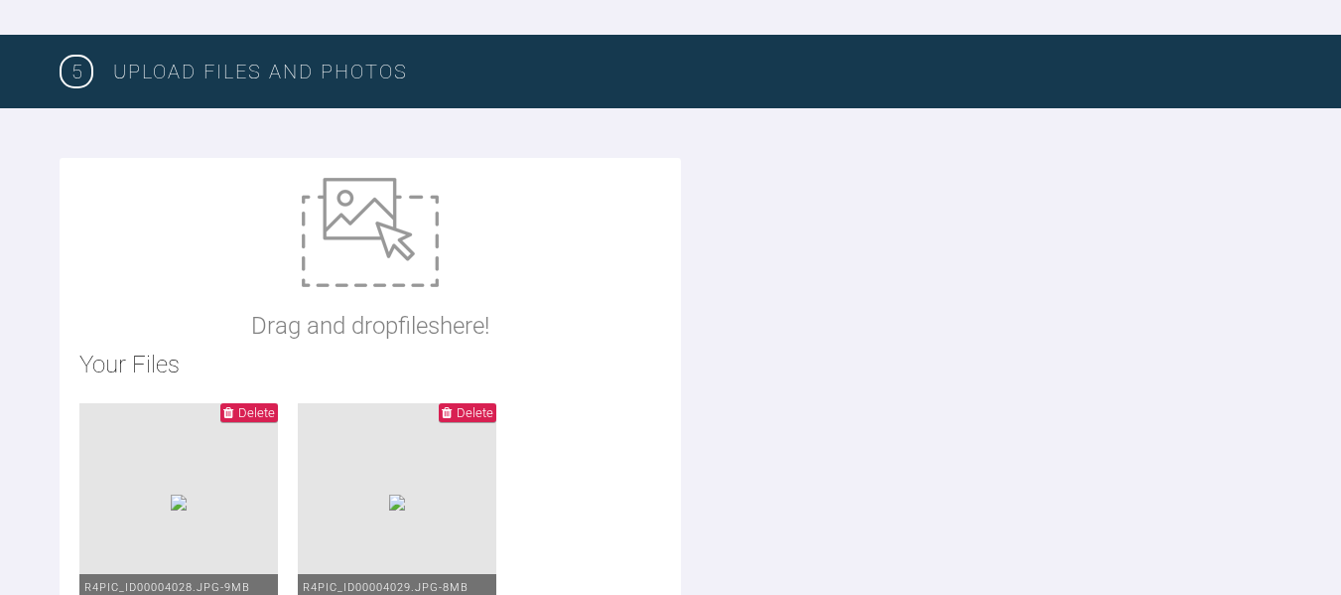
click at [375, 233] on img at bounding box center [370, 232] width 137 height 109
type input "C:\fakepath\IMG_6767 (1).jpeg"
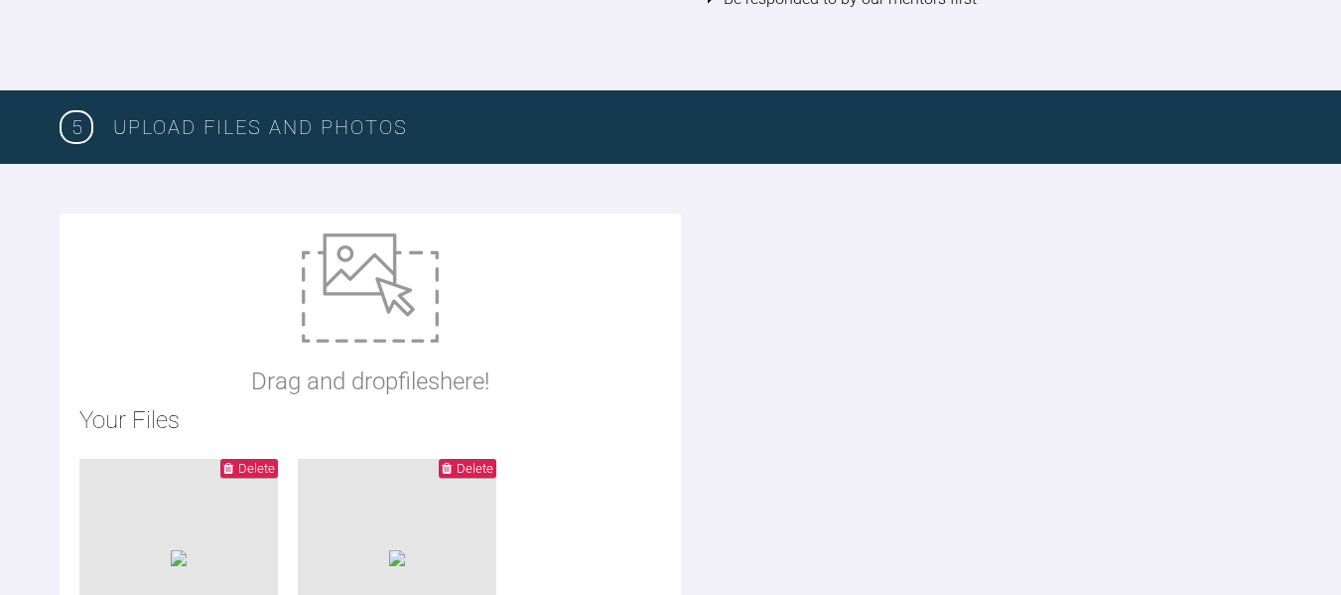
scroll to position [2169, 0]
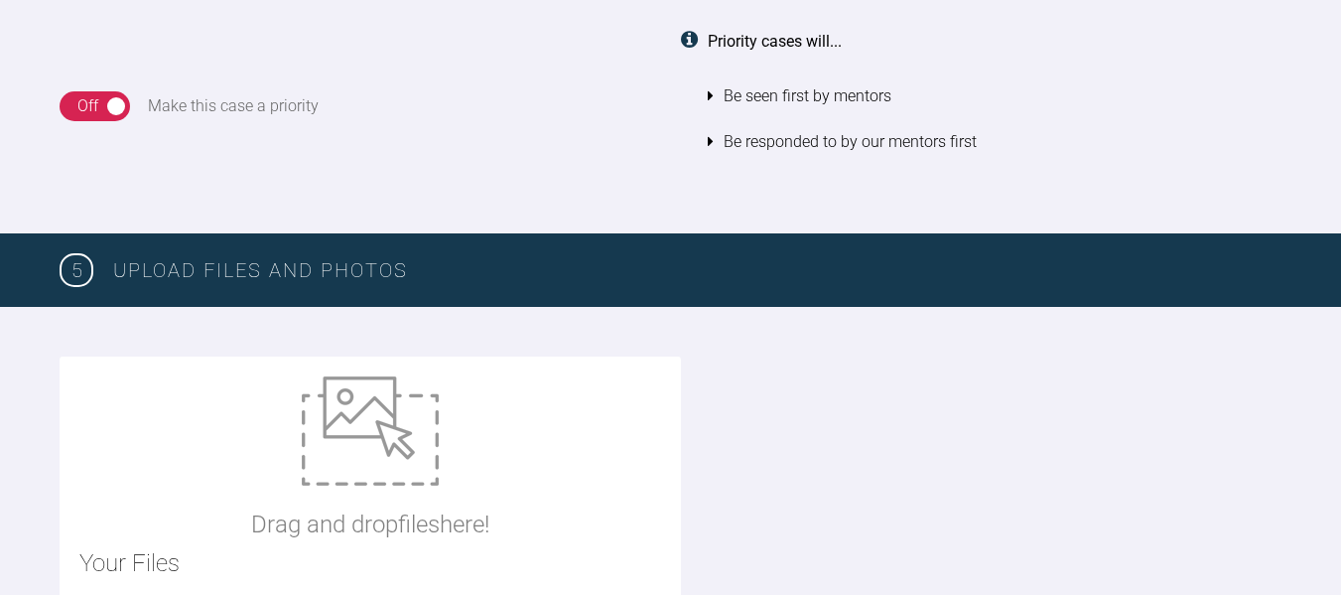
click at [385, 437] on img at bounding box center [370, 430] width 137 height 109
type input "C:\fakepath\Screenshot 2025-09-18 134511.png"
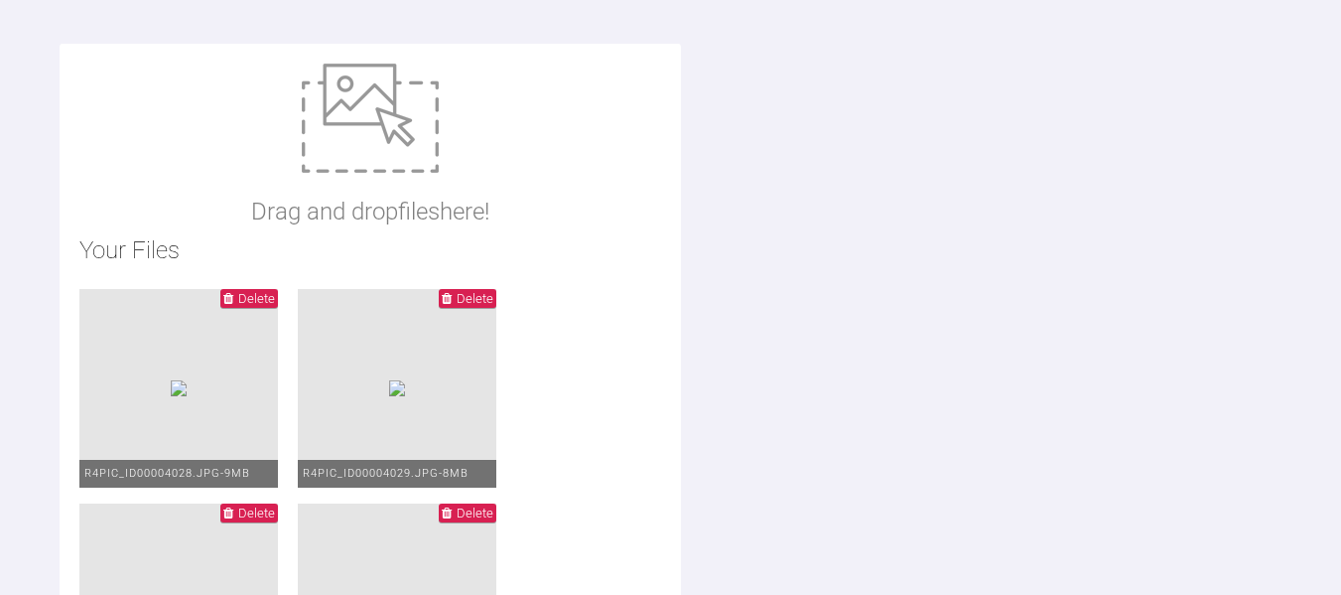
scroll to position [2268, 0]
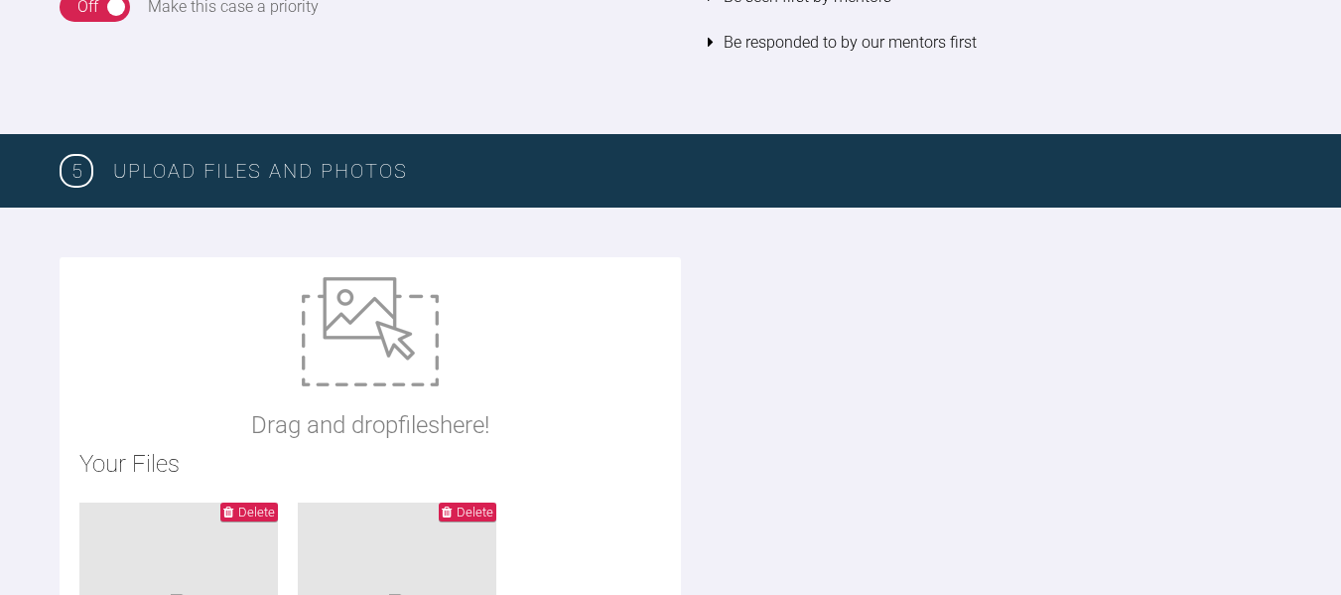
click at [361, 361] on img at bounding box center [370, 331] width 137 height 109
type input "C:\fakepath\Screenshot 2025-09-18 134511.png"
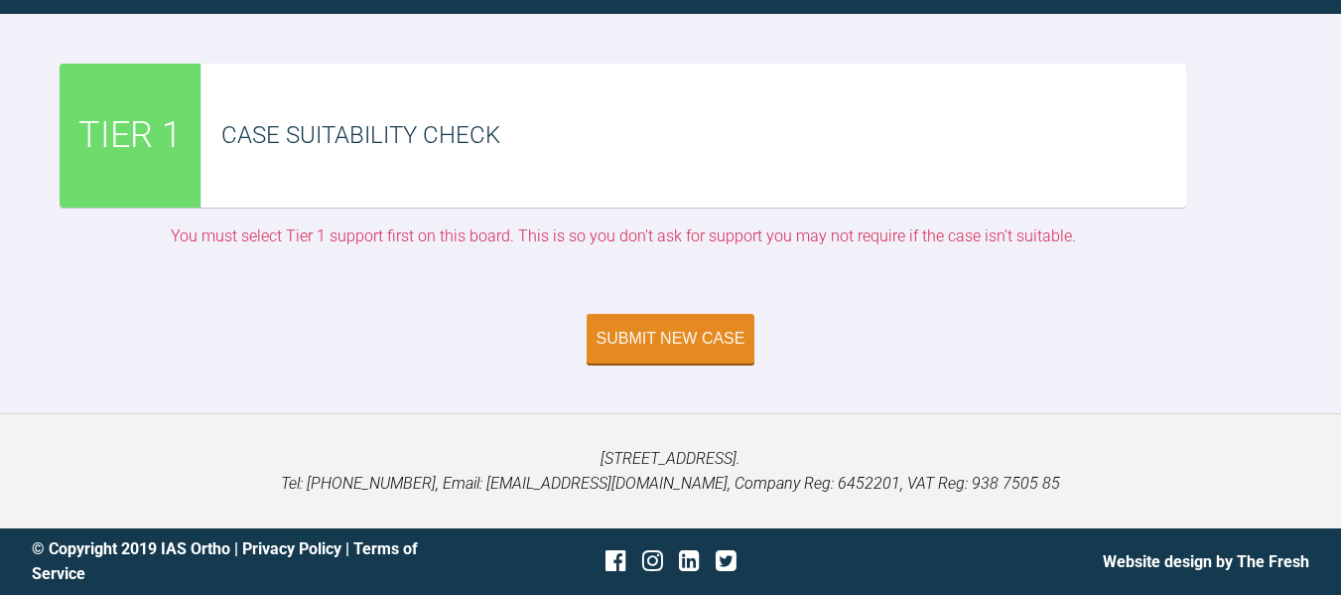
scroll to position [4552, 0]
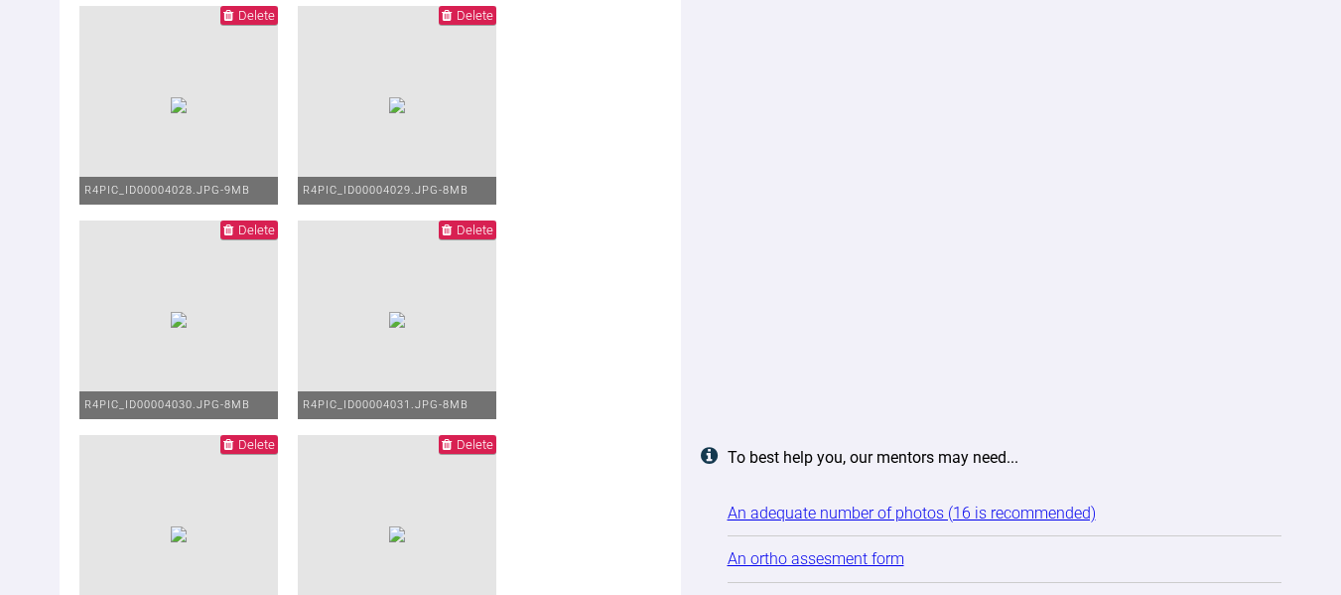
scroll to position [2368, 0]
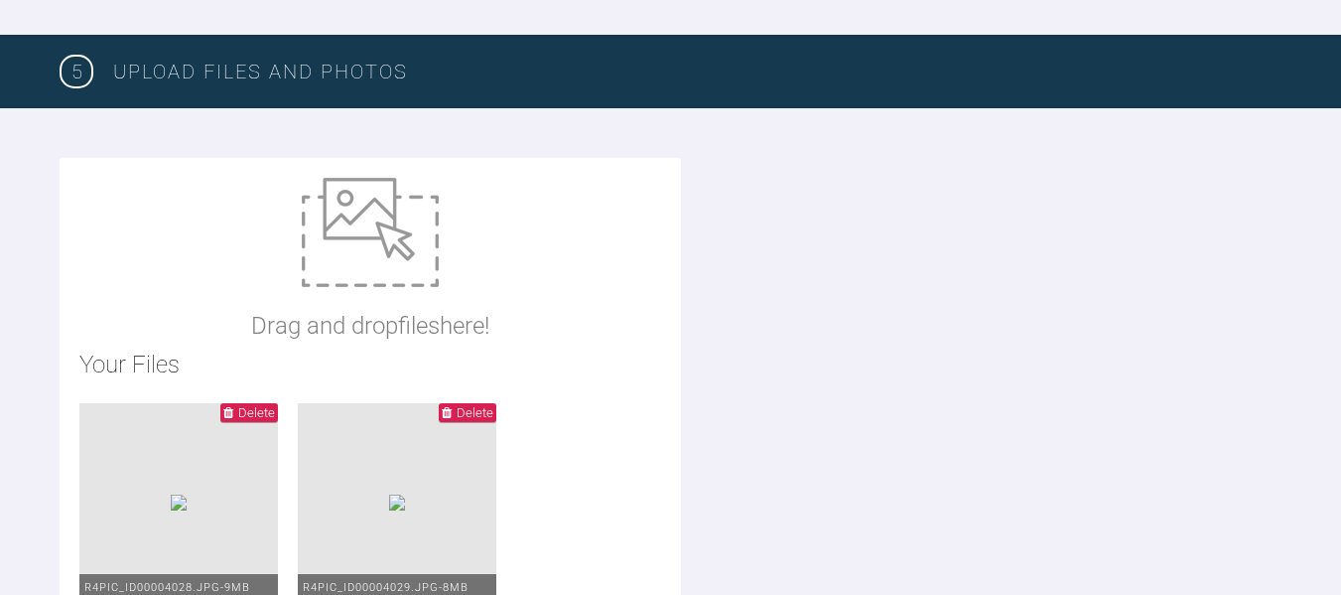
click at [422, 299] on div "Drag and drop files here!" at bounding box center [370, 261] width 238 height 167
type input "C:\fakepath\Screenshot 2025-09-18 134511.png"
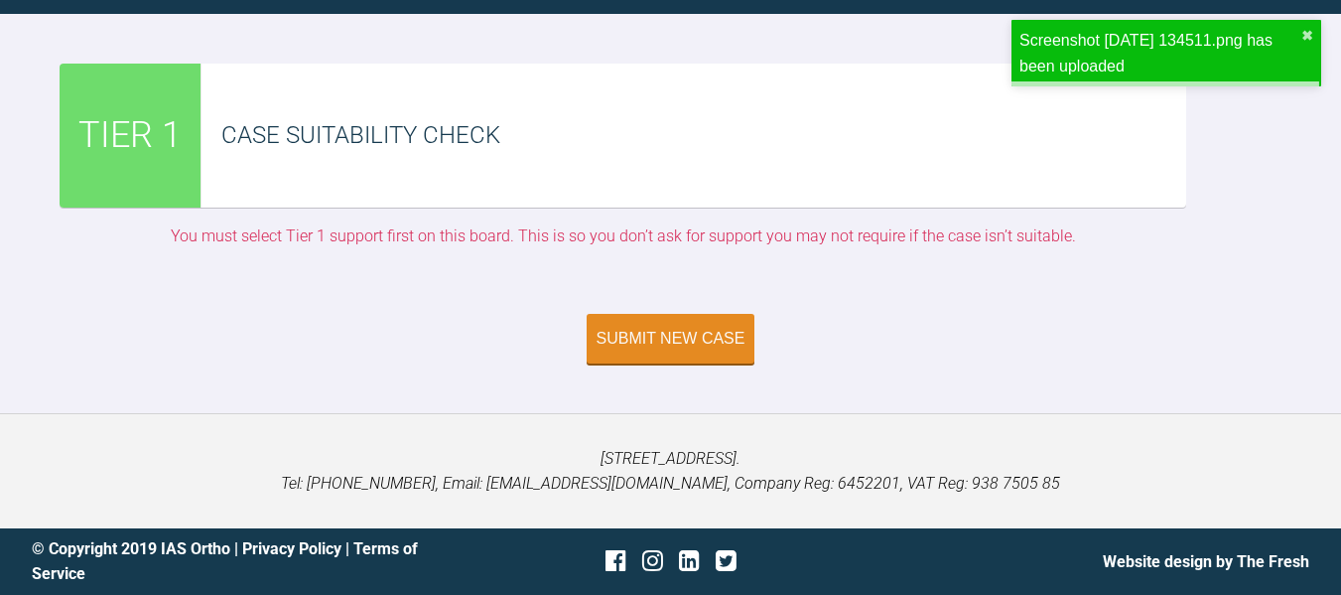
scroll to position [4651, 0]
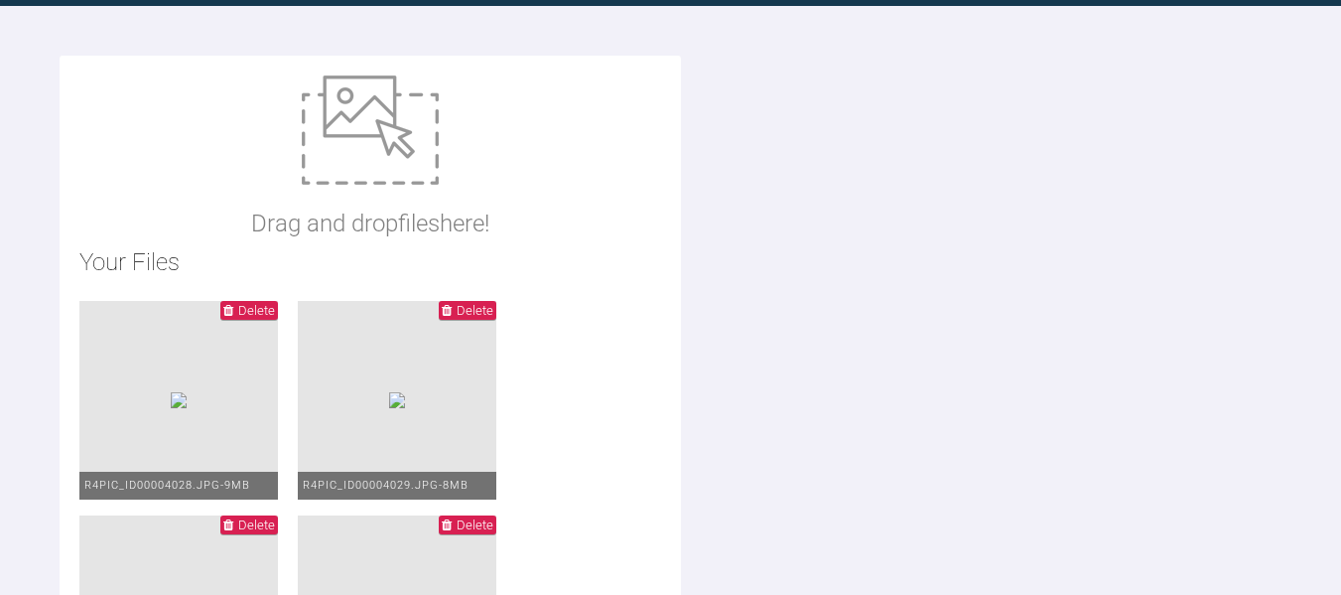
scroll to position [2268, 0]
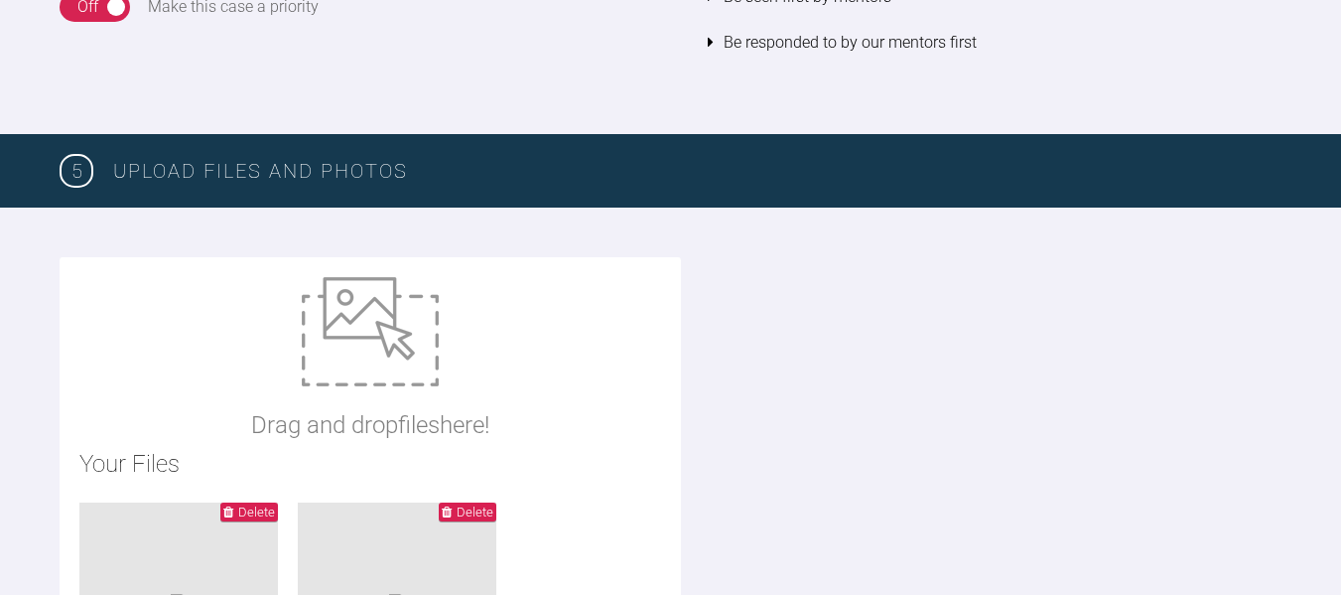
click at [379, 397] on div "Drag and drop files here!" at bounding box center [370, 360] width 238 height 167
type input "C:\fakepath\LA.jpg"
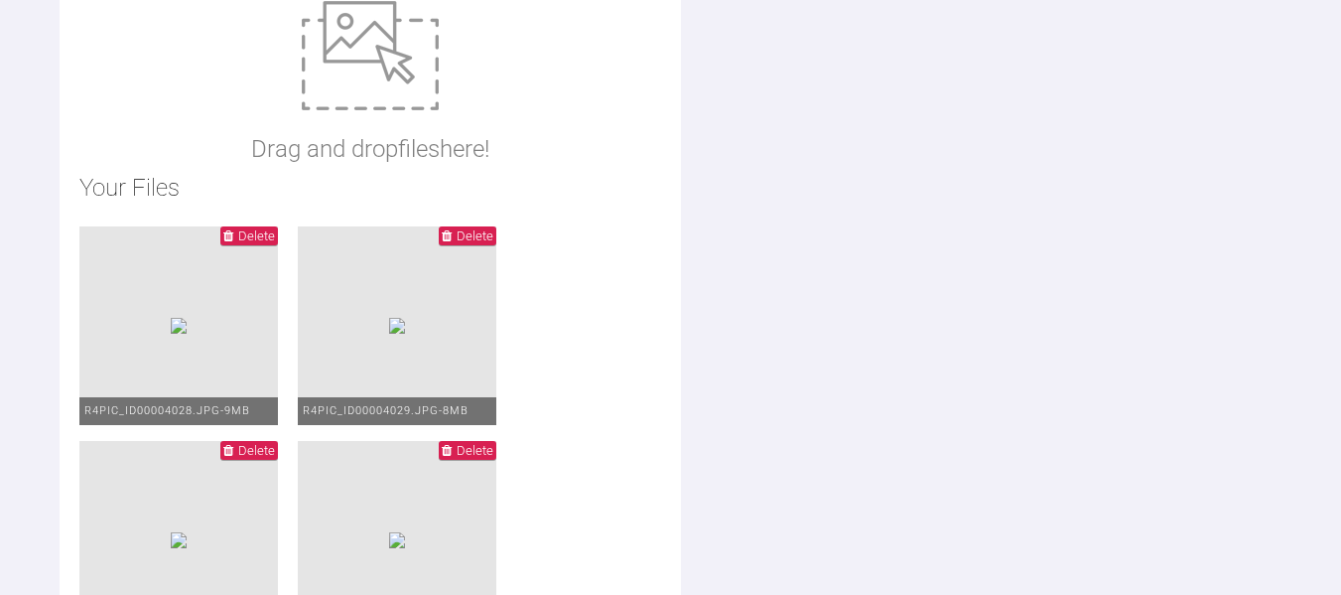
scroll to position [2169, 0]
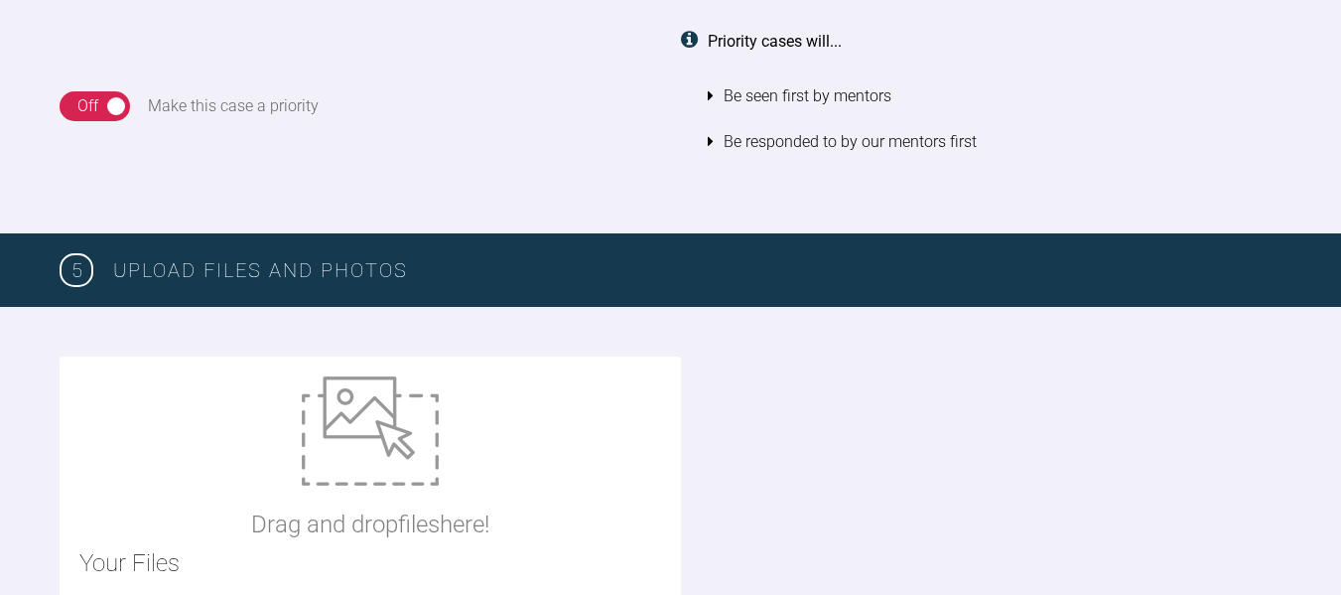
click at [441, 451] on div "Drag and drop files here!" at bounding box center [370, 459] width 238 height 167
type input "C:\fakepath\IMG_7676.HEIC"
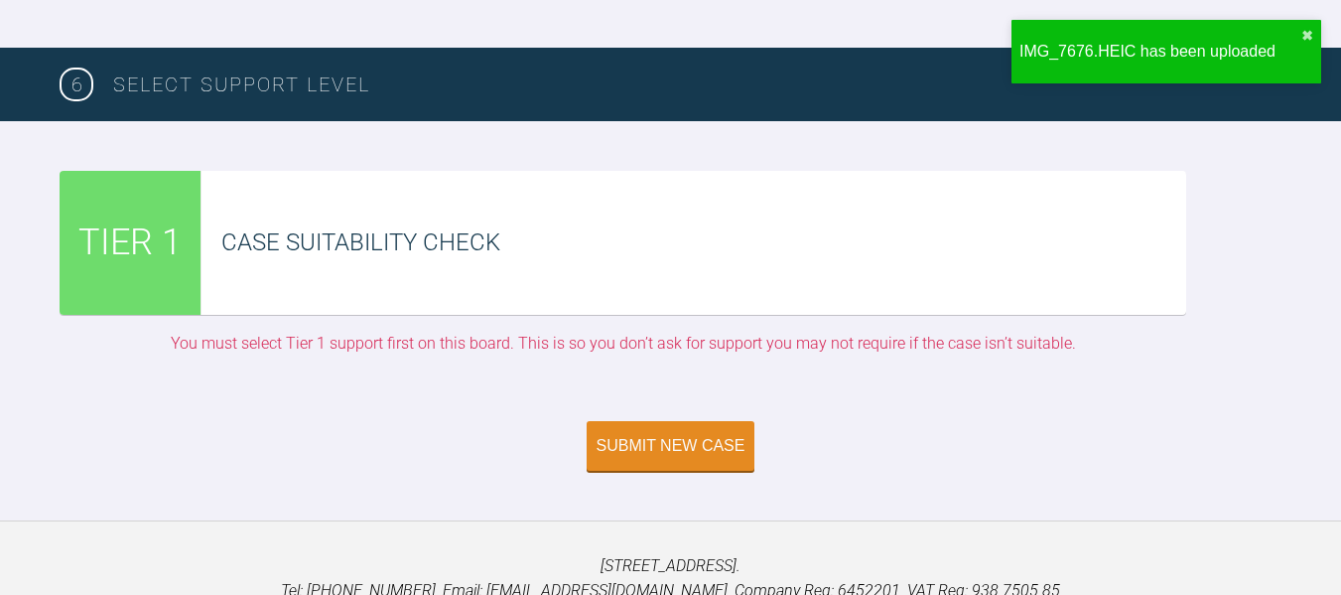
scroll to position [4651, 0]
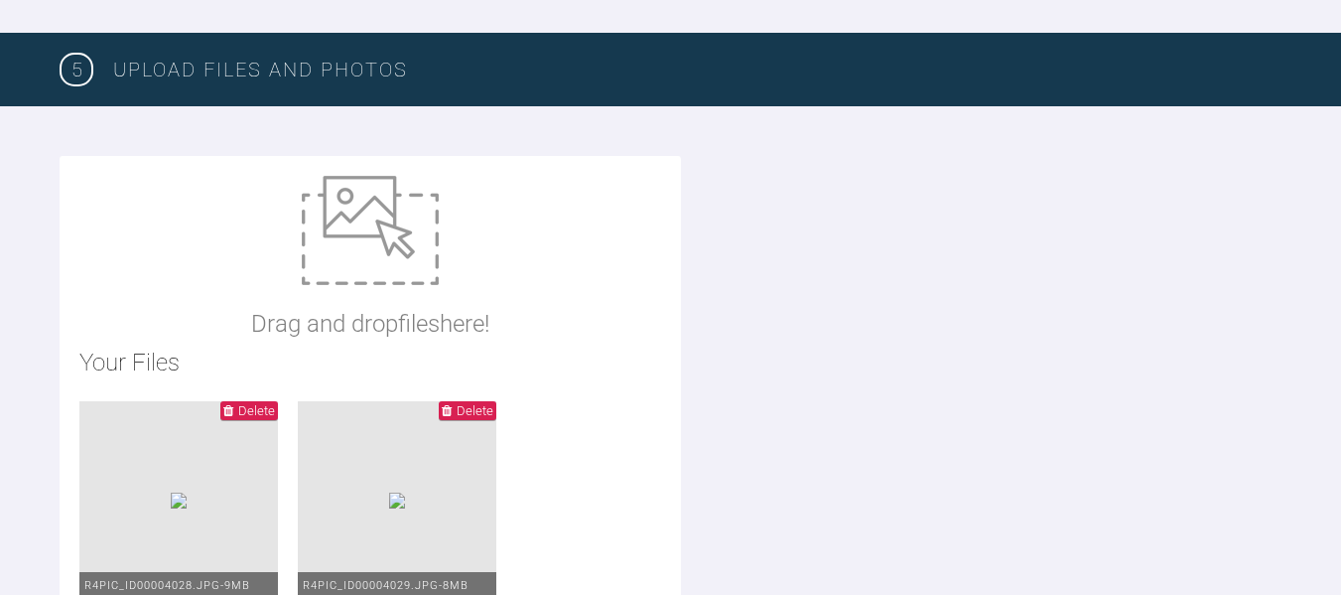
scroll to position [2368, 0]
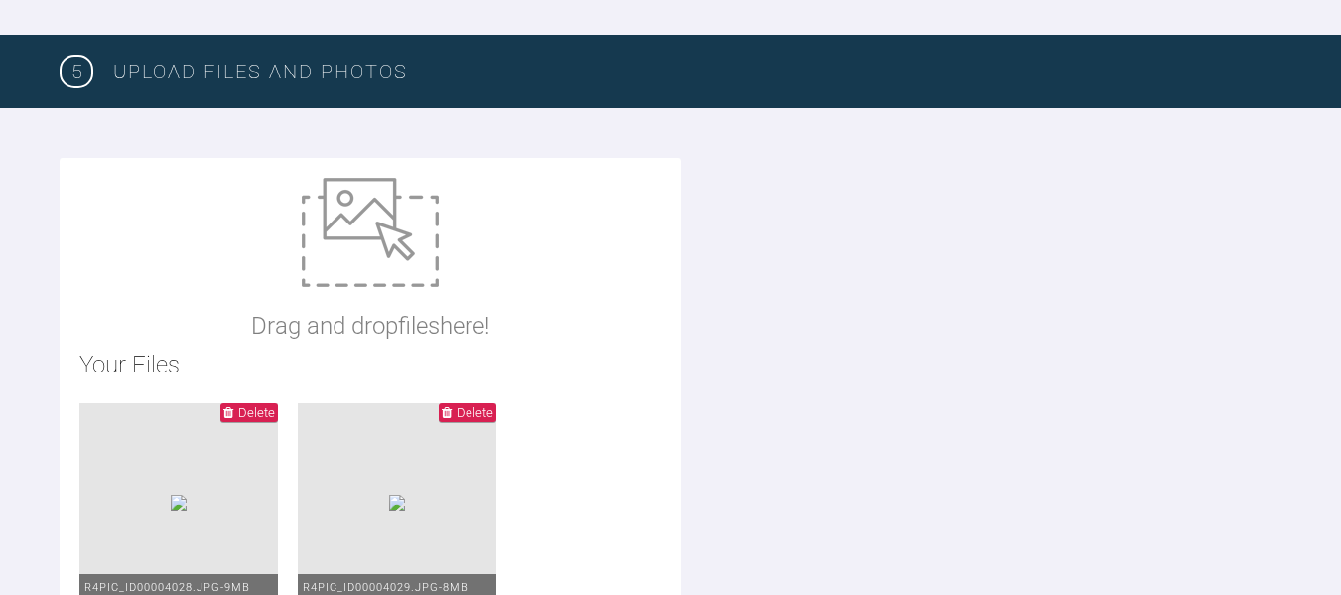
click at [431, 275] on img at bounding box center [370, 232] width 137 height 109
type input "C:\fakepath\IMG_7676 (1).HEIC"
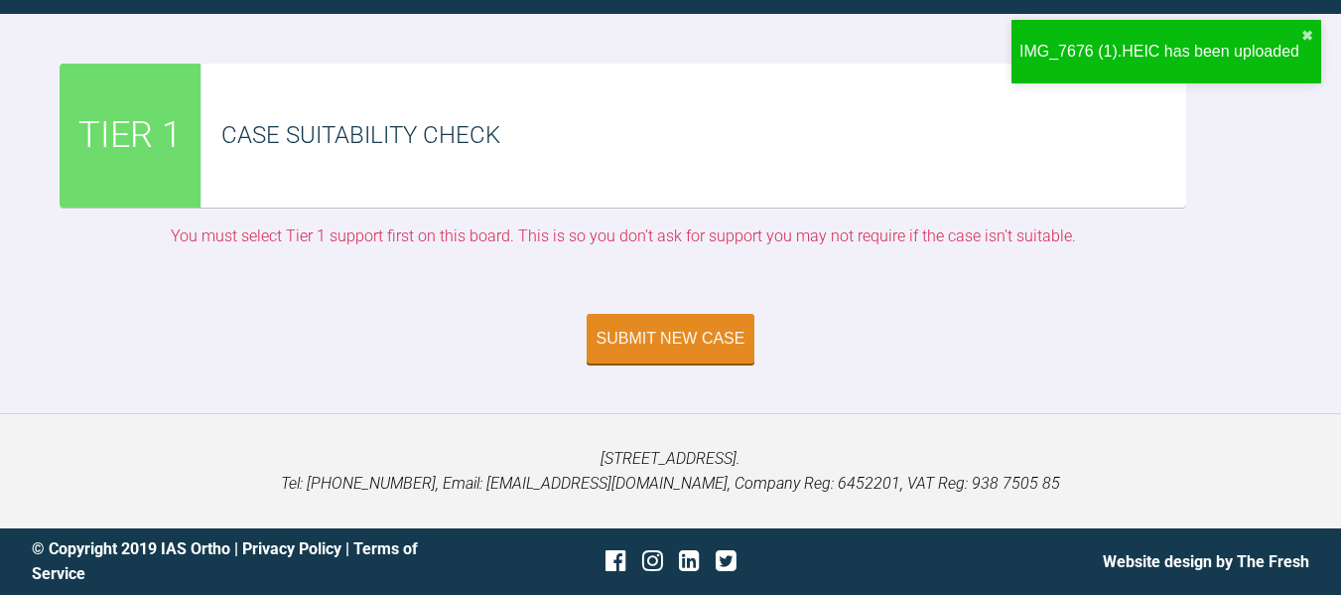
scroll to position [4750, 0]
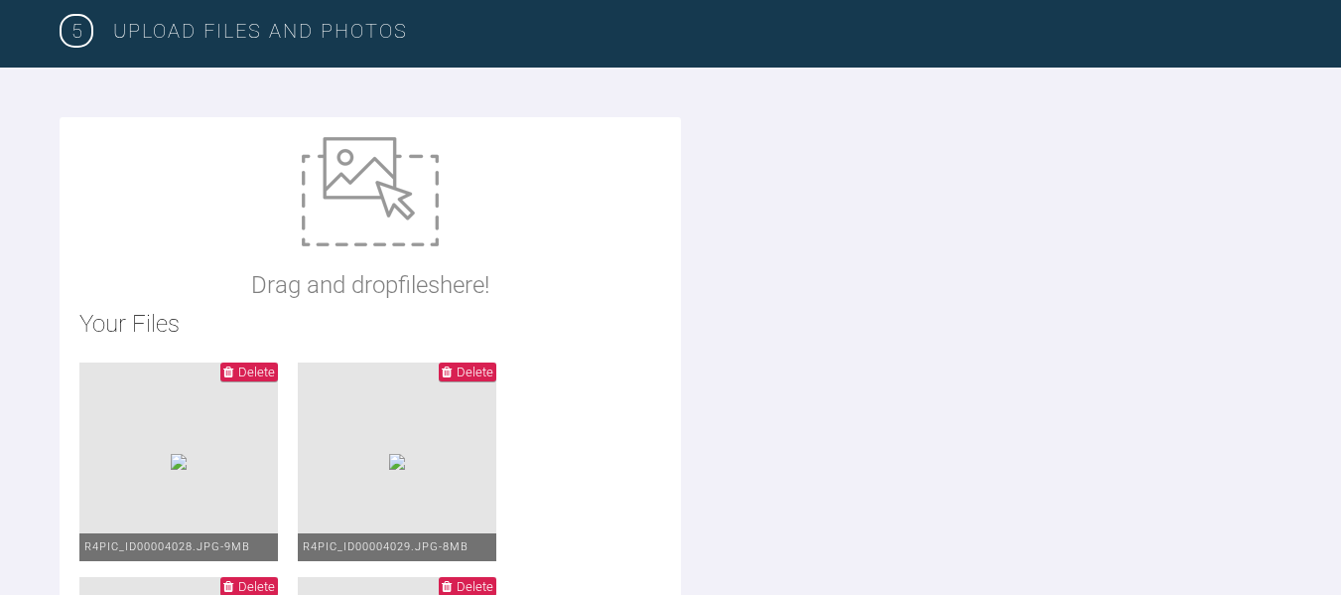
scroll to position [2368, 0]
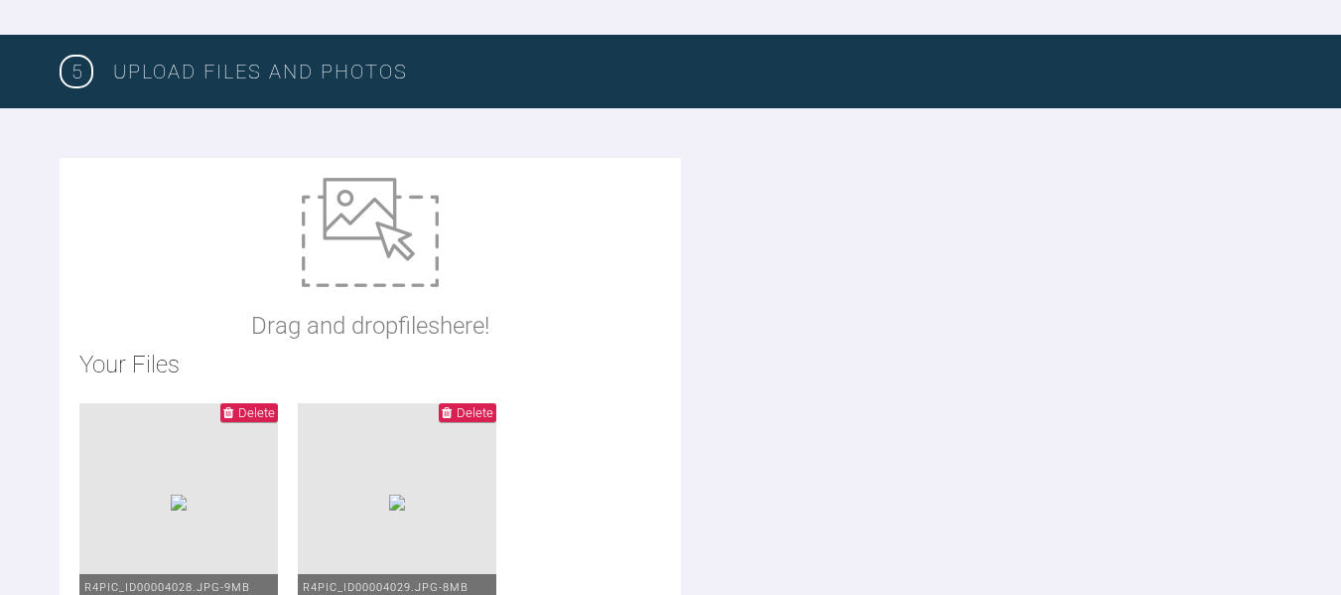
click at [425, 300] on div "Drag and drop files here!" at bounding box center [370, 261] width 238 height 167
type input "C:\fakepath\ha ortho assessment"
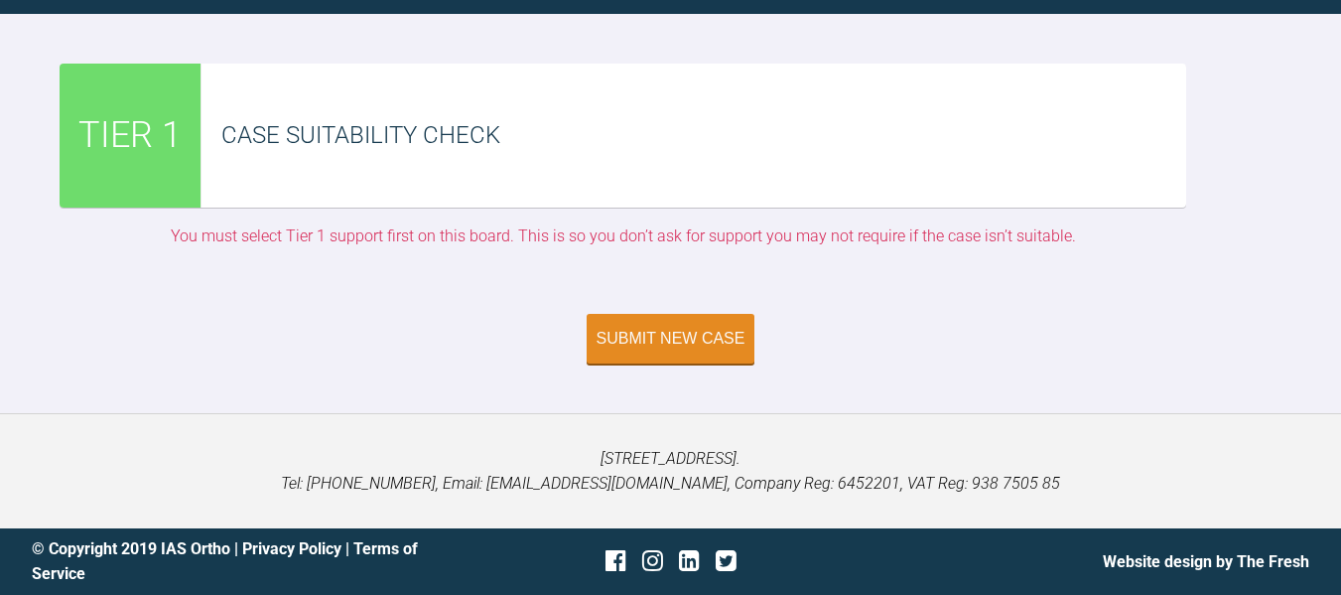
scroll to position [4750, 0]
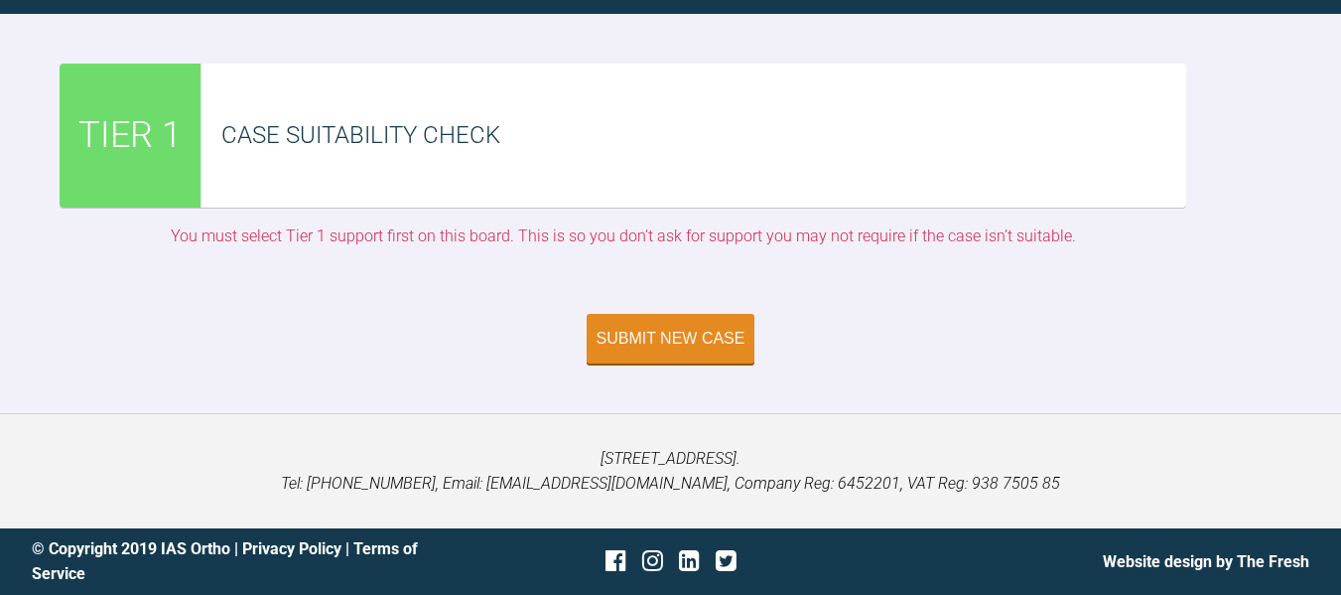
click at [148, 149] on span "TIER 1" at bounding box center [129, 136] width 103 height 58
click at [500, 157] on div "Case Suitability Check" at bounding box center [694, 136] width 985 height 144
click at [488, 159] on div "Case Suitability Check" at bounding box center [694, 136] width 985 height 144
click at [714, 332] on div "Submit New Case" at bounding box center [671, 341] width 149 height 18
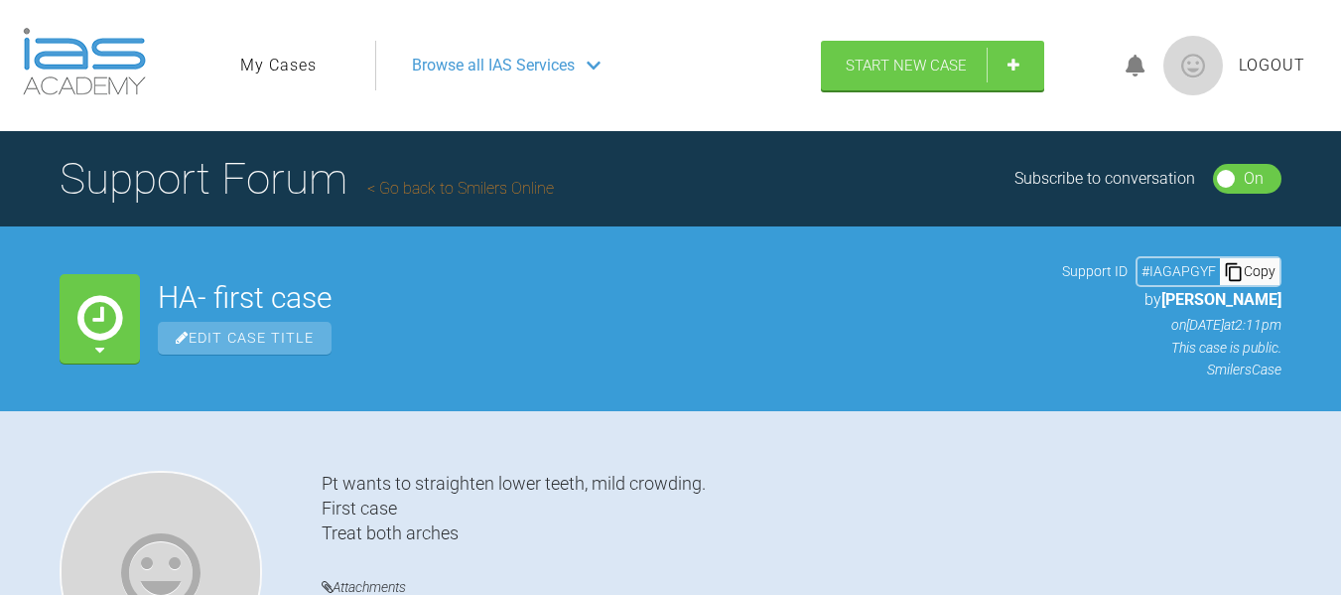
click at [1179, 75] on img at bounding box center [1193, 66] width 60 height 60
